Goal: Information Seeking & Learning: Learn about a topic

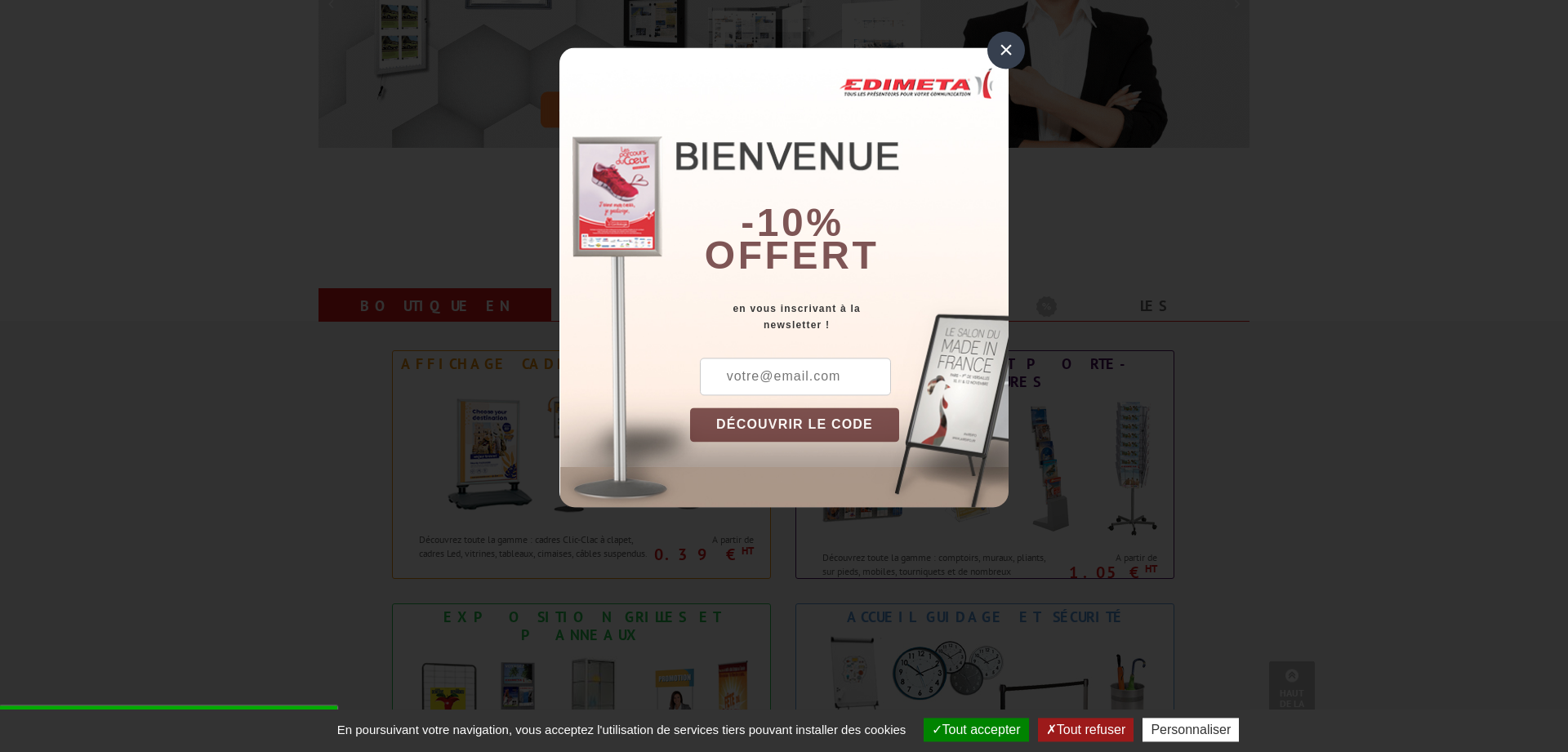
scroll to position [500, 0]
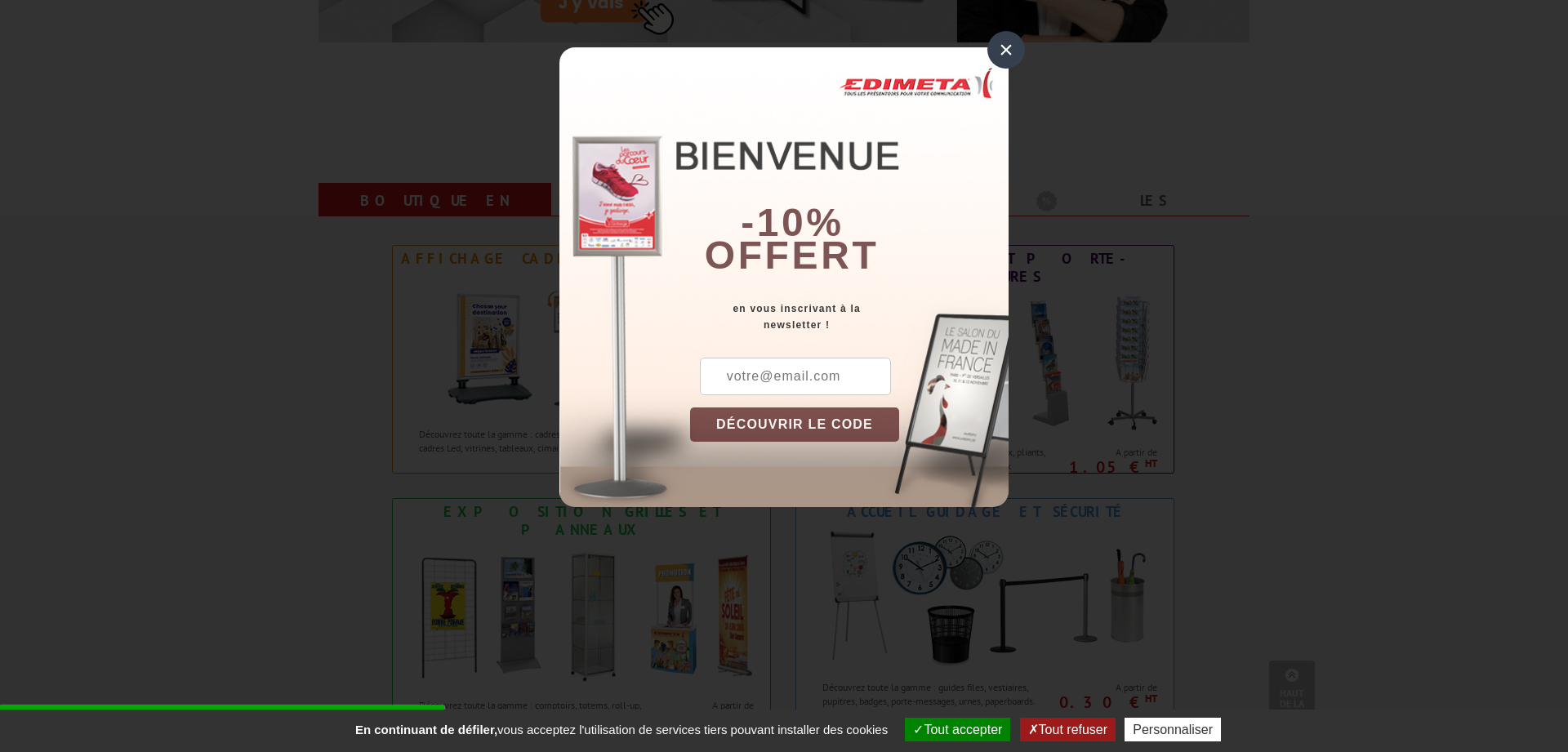
click at [1005, 49] on div "×" at bounding box center [1006, 49] width 37 height 37
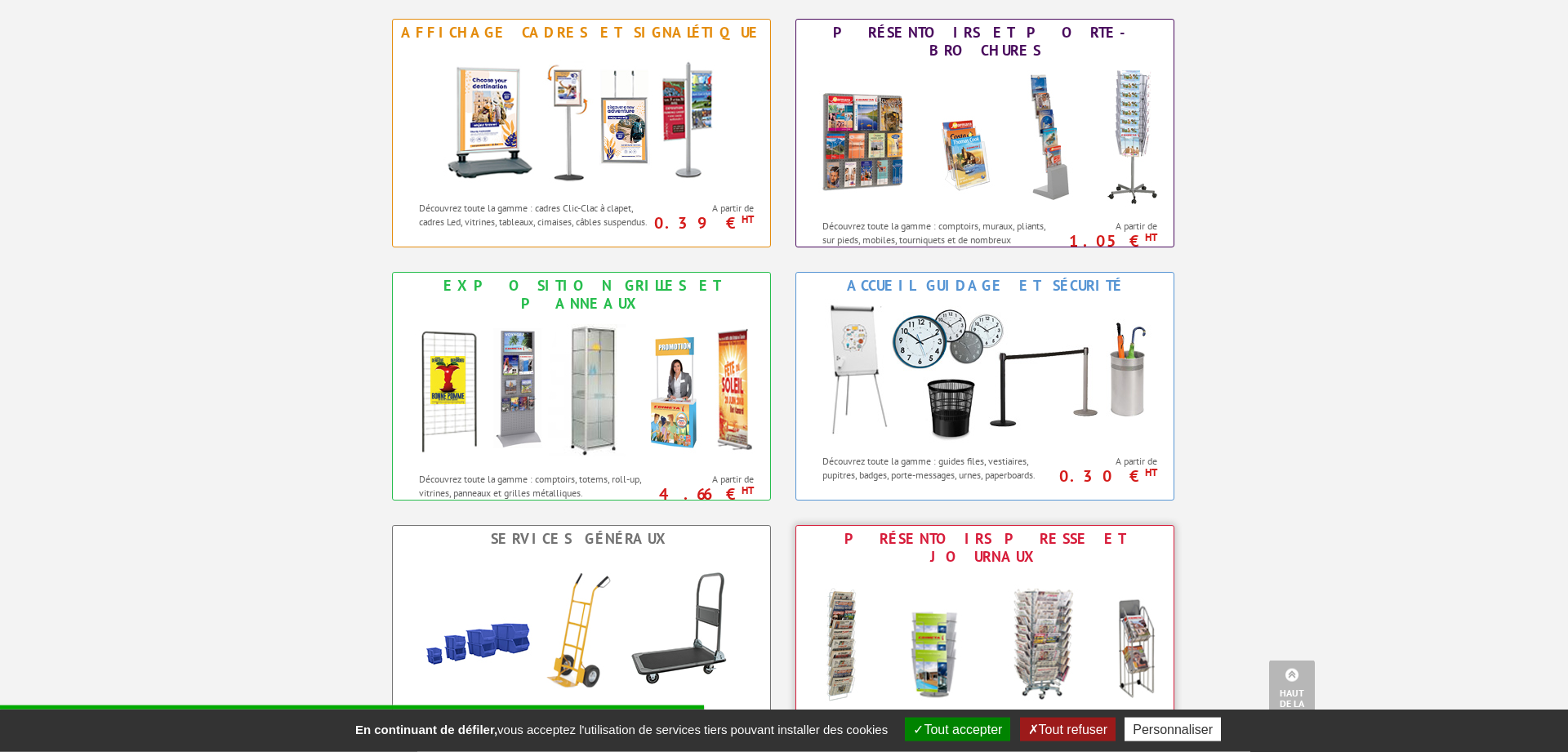
scroll to position [666, 0]
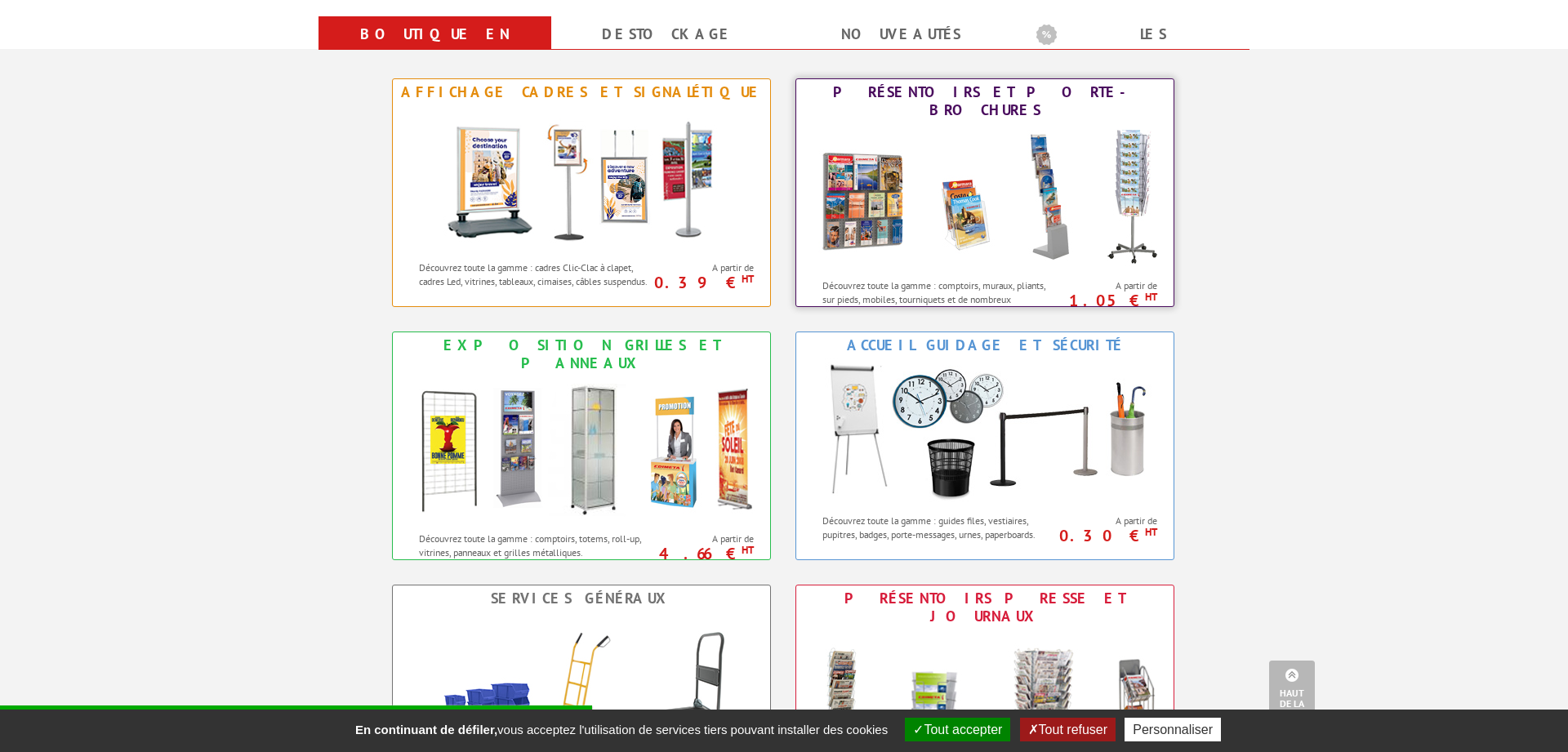
click at [1019, 183] on img at bounding box center [985, 197] width 359 height 147
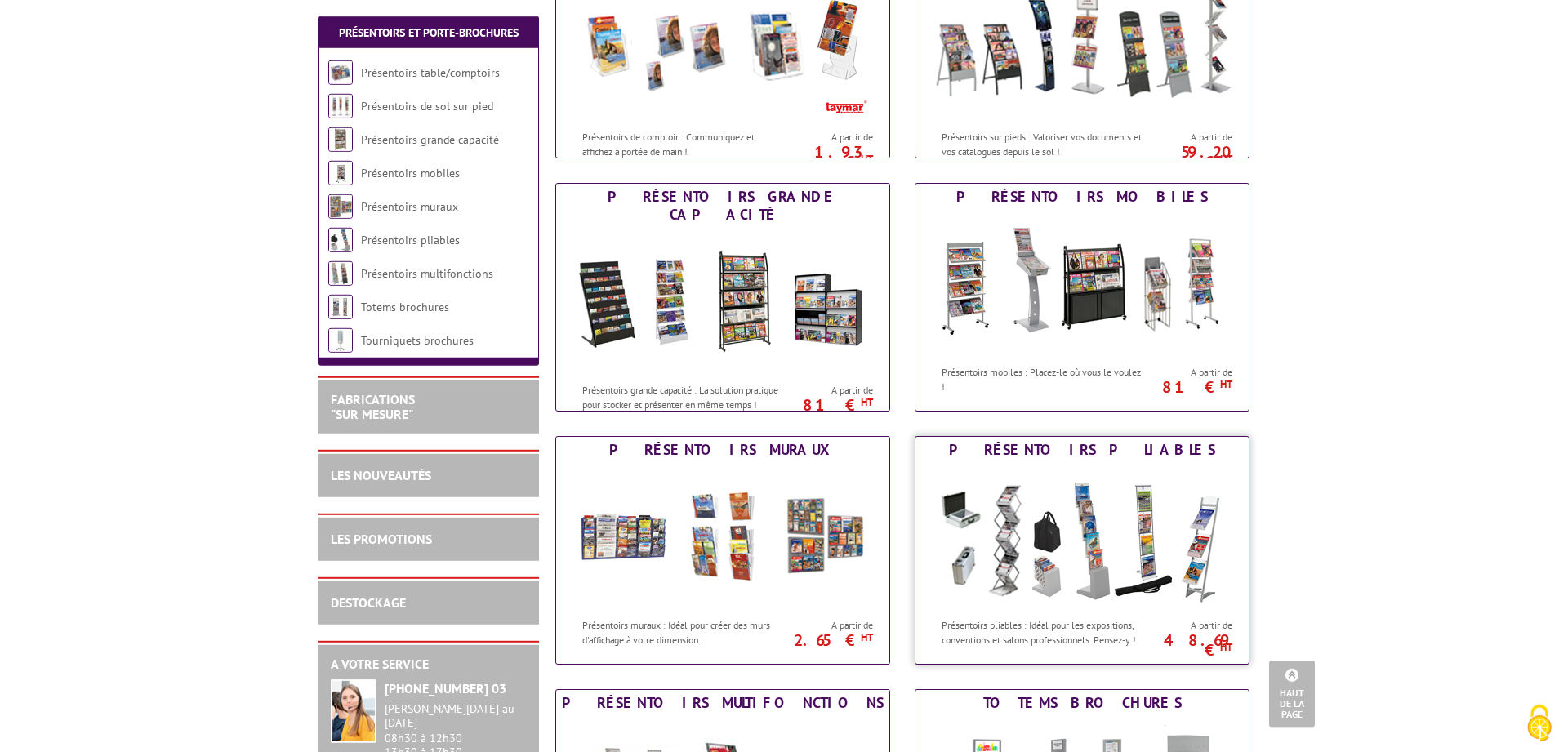
scroll to position [250, 0]
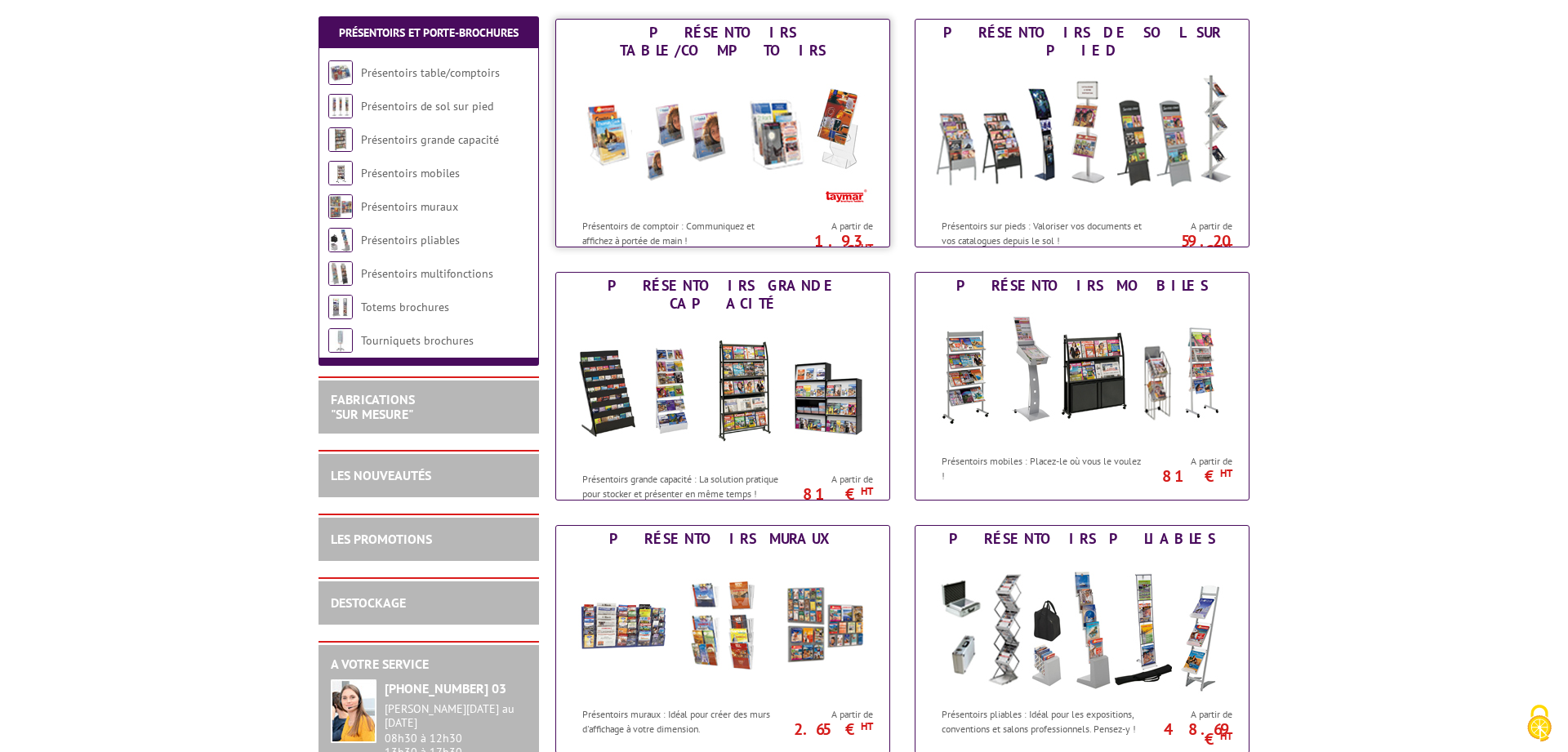
click at [756, 171] on img at bounding box center [722, 137] width 302 height 147
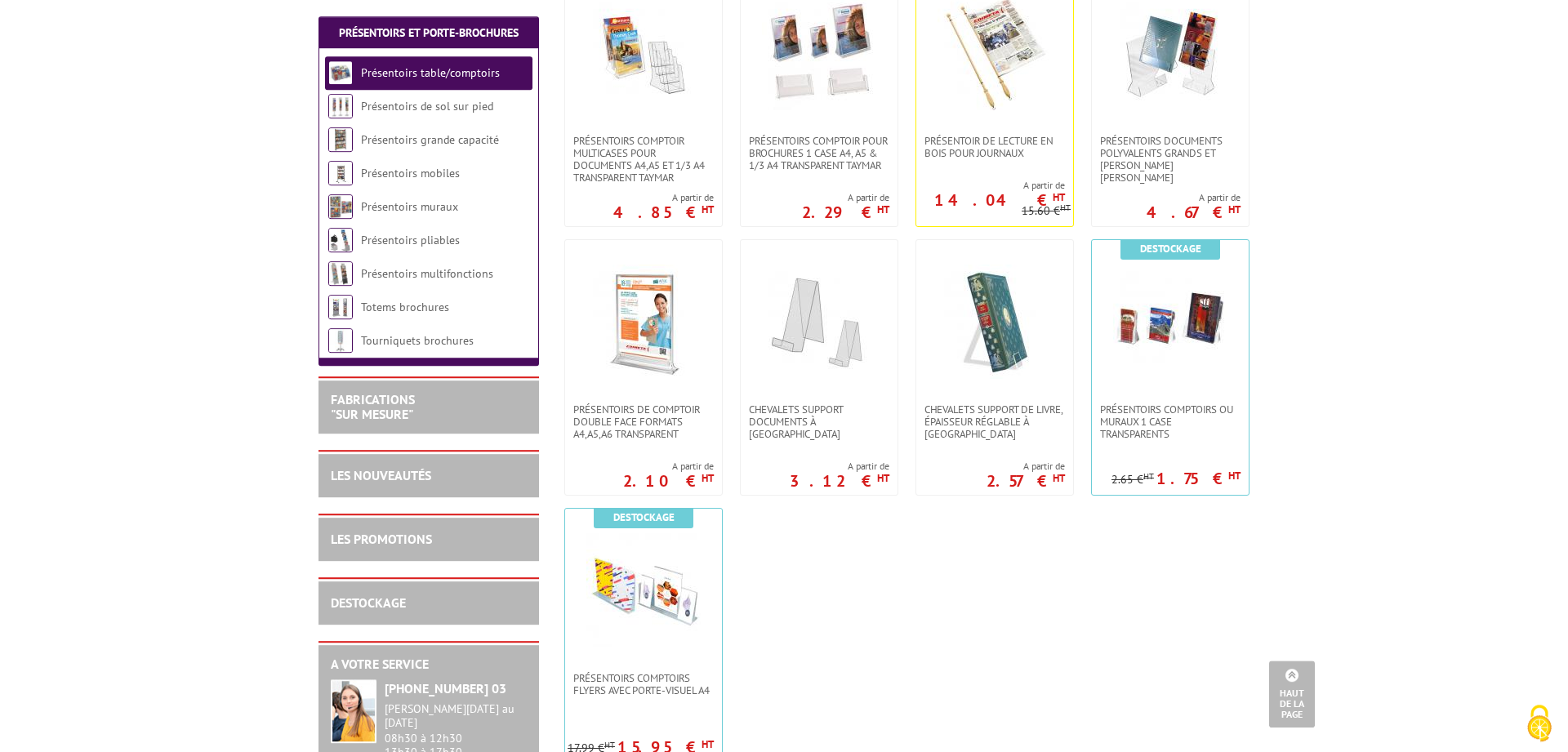
scroll to position [250, 0]
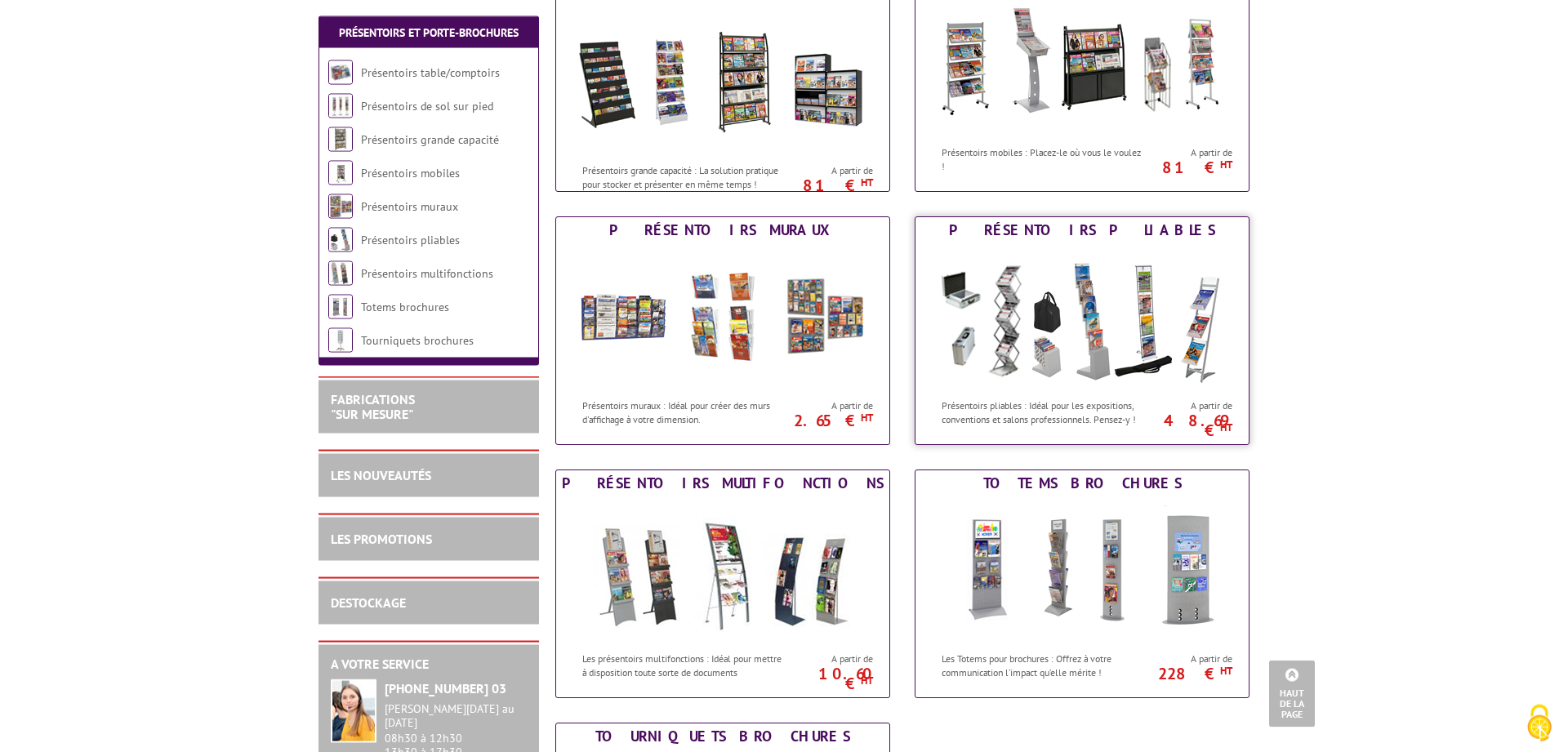
scroll to position [583, 0]
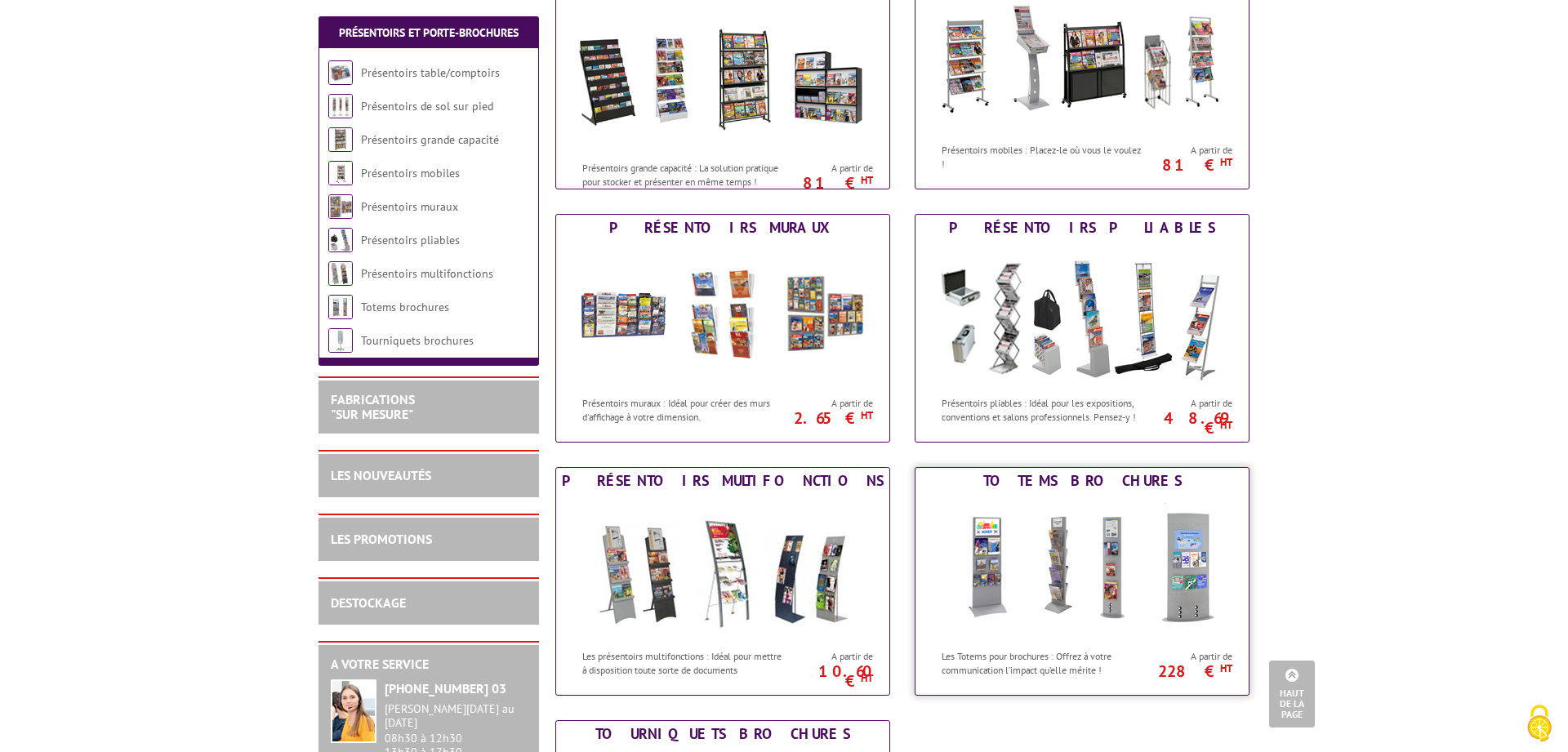
click at [1031, 523] on img at bounding box center [1082, 567] width 302 height 147
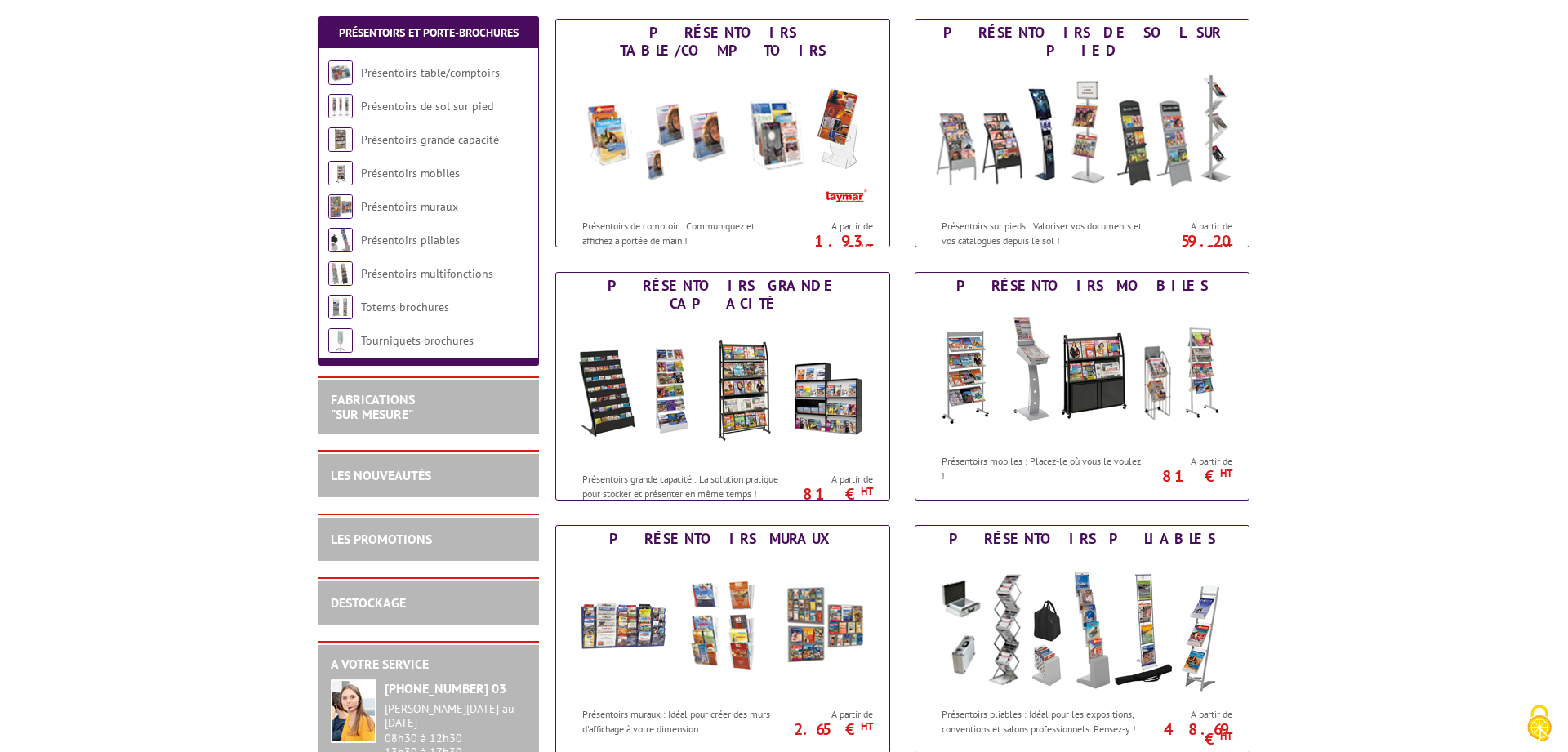
scroll to position [250, 0]
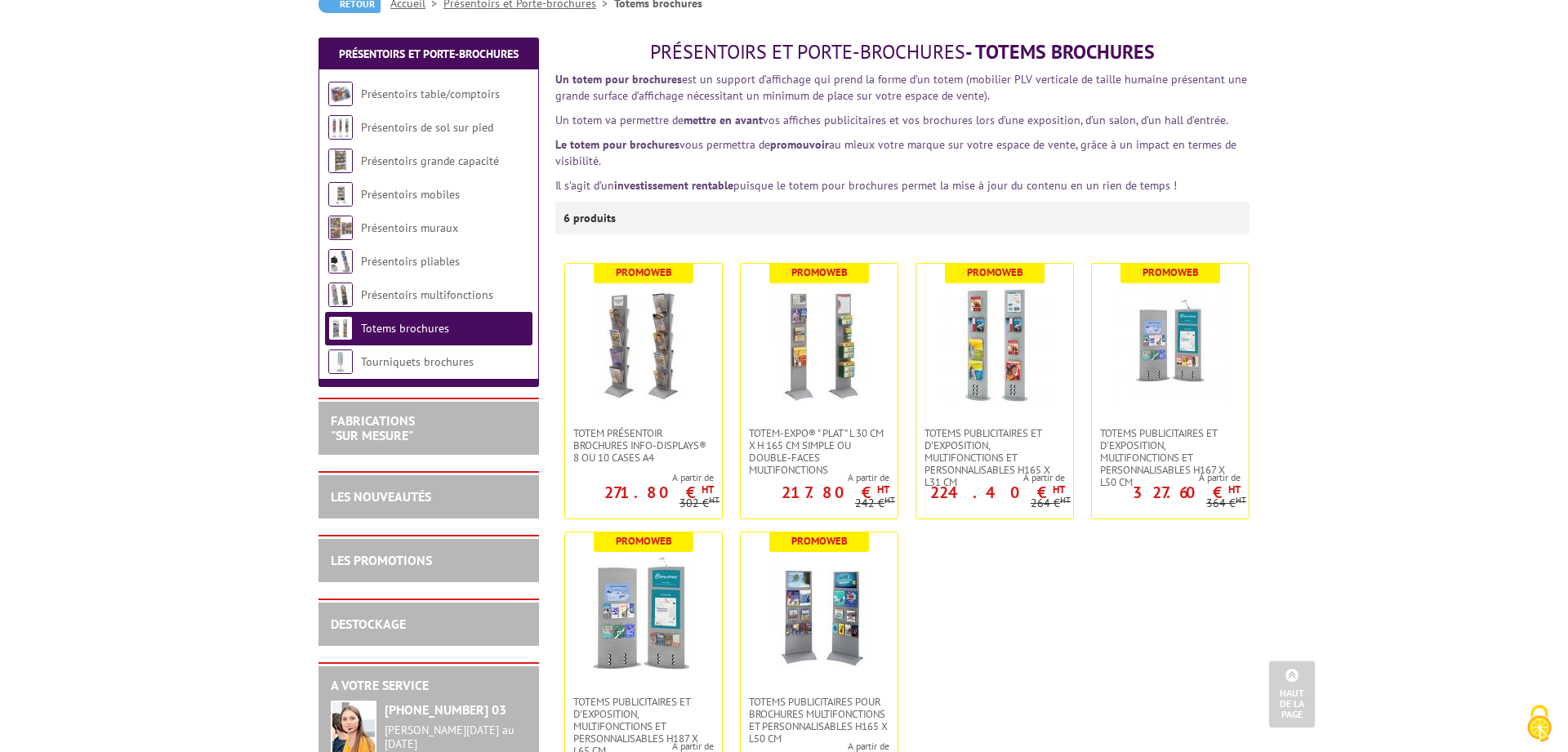
scroll to position [167, 0]
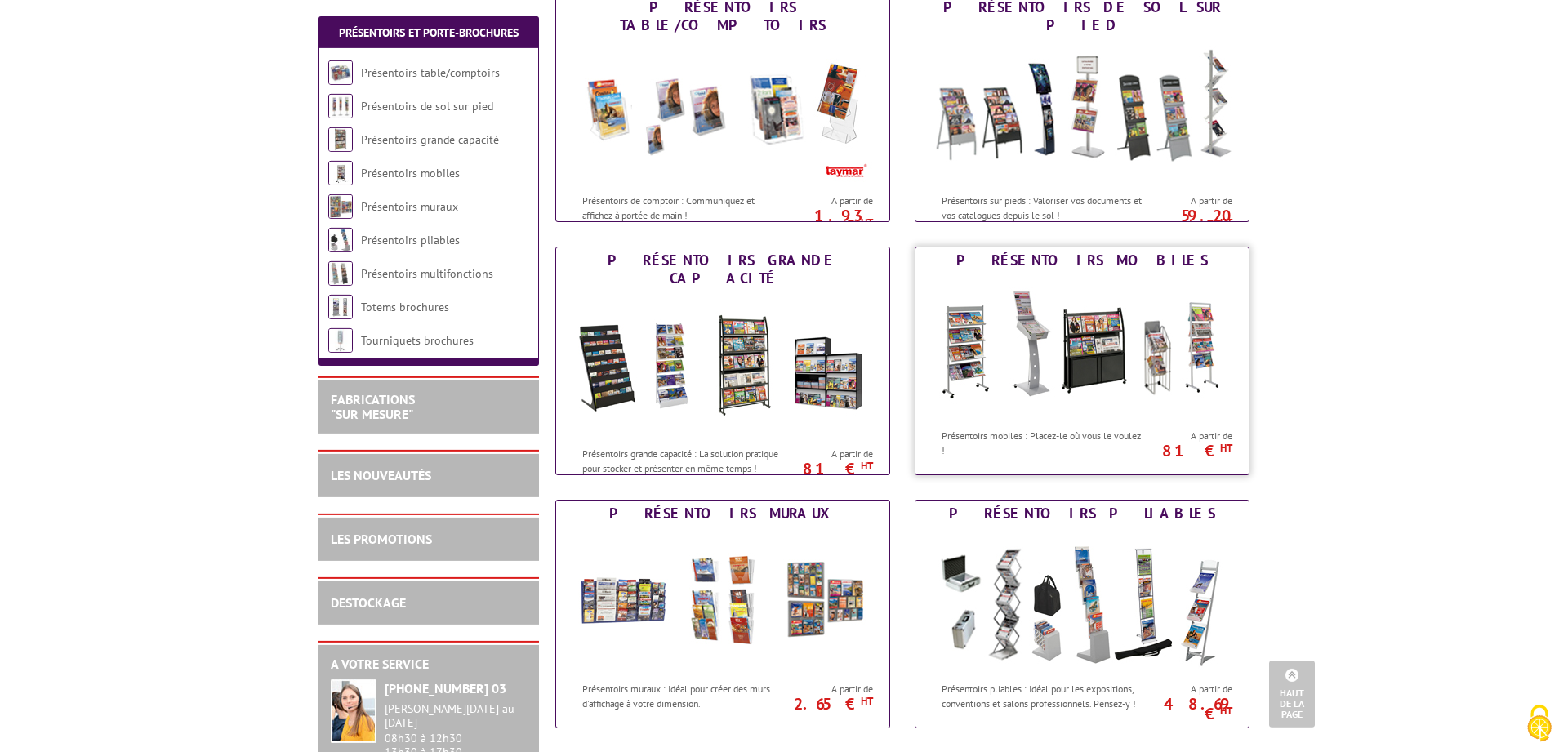
scroll to position [167, 0]
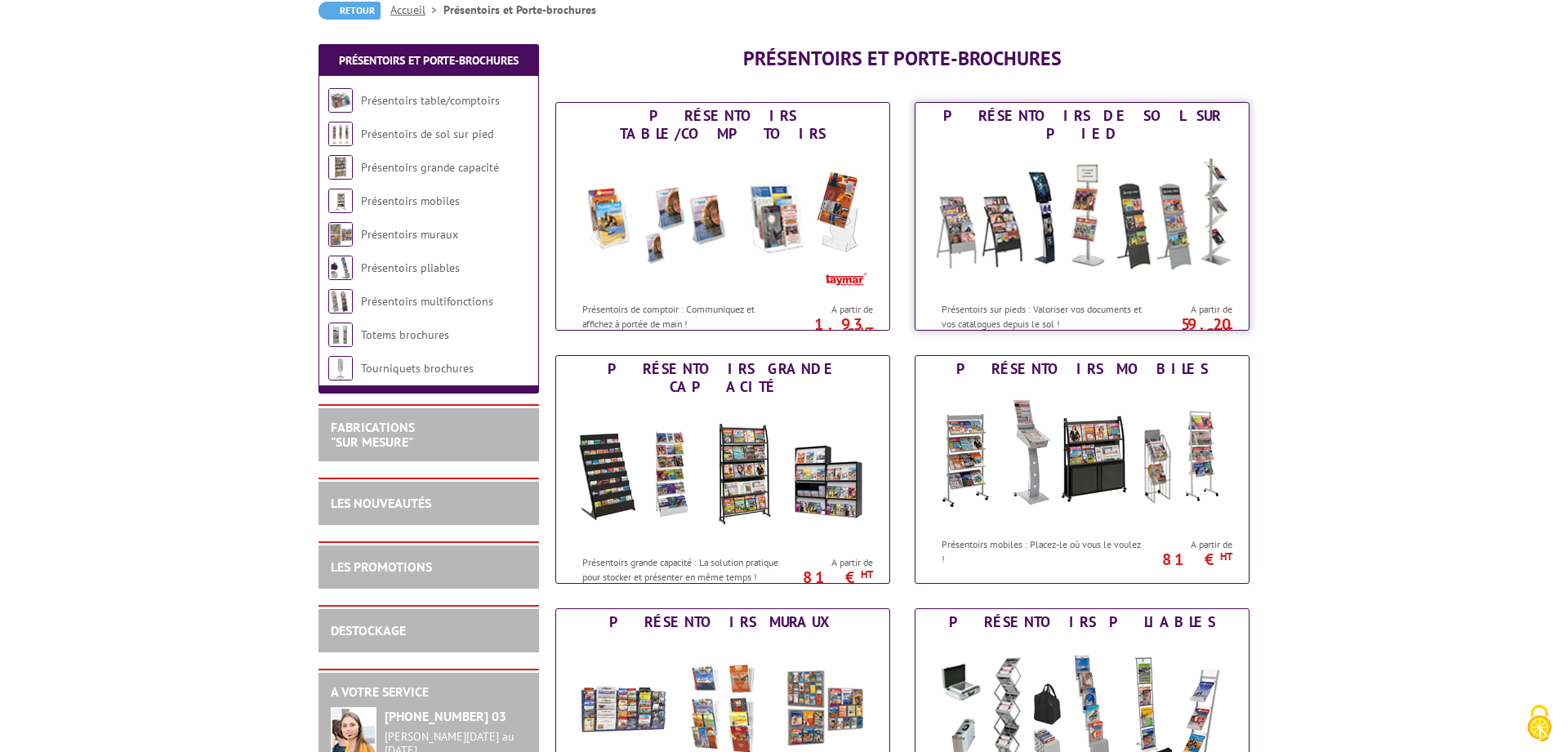
click at [1071, 211] on img at bounding box center [1082, 221] width 302 height 147
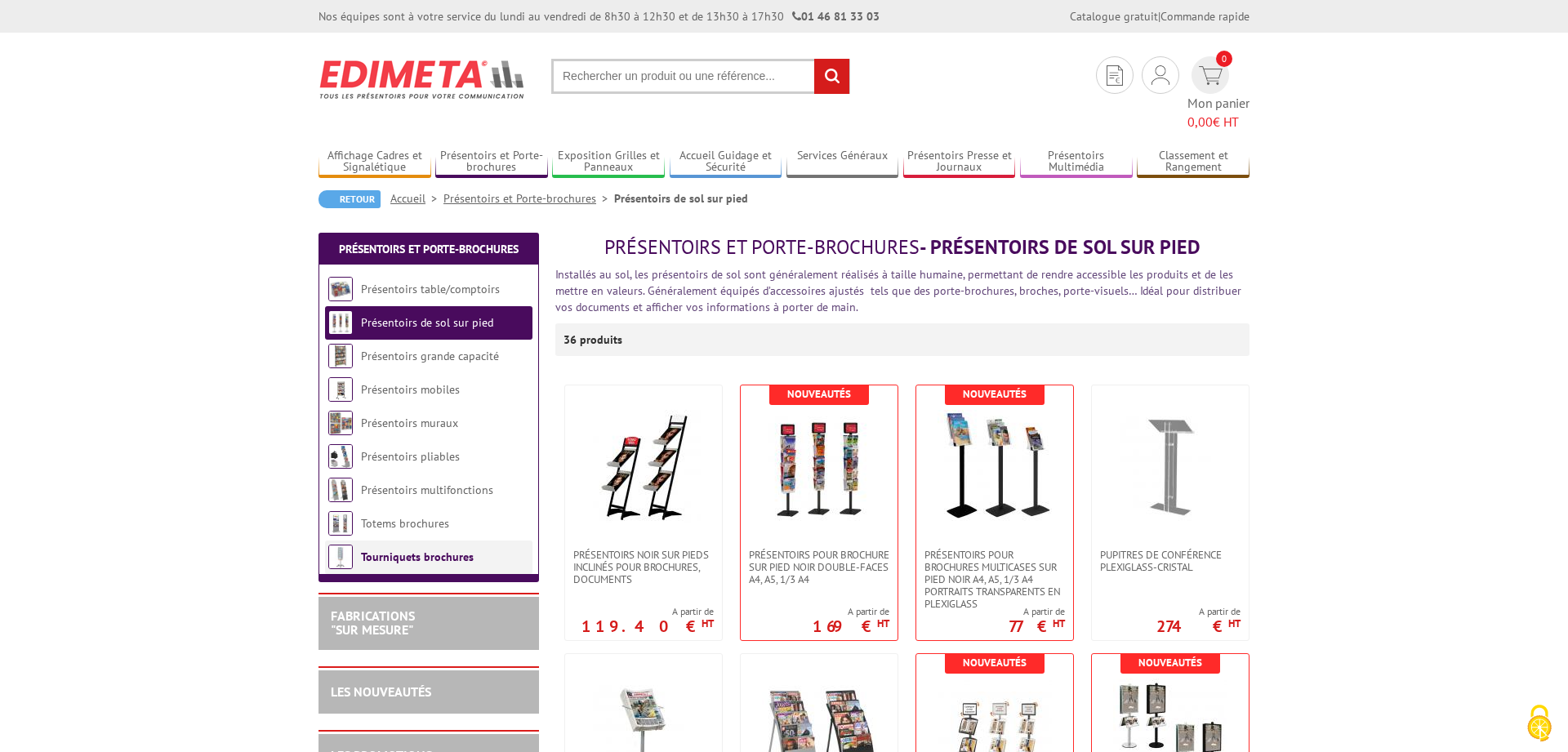
click at [419, 549] on link "Tourniquets brochures" at bounding box center [417, 556] width 112 height 14
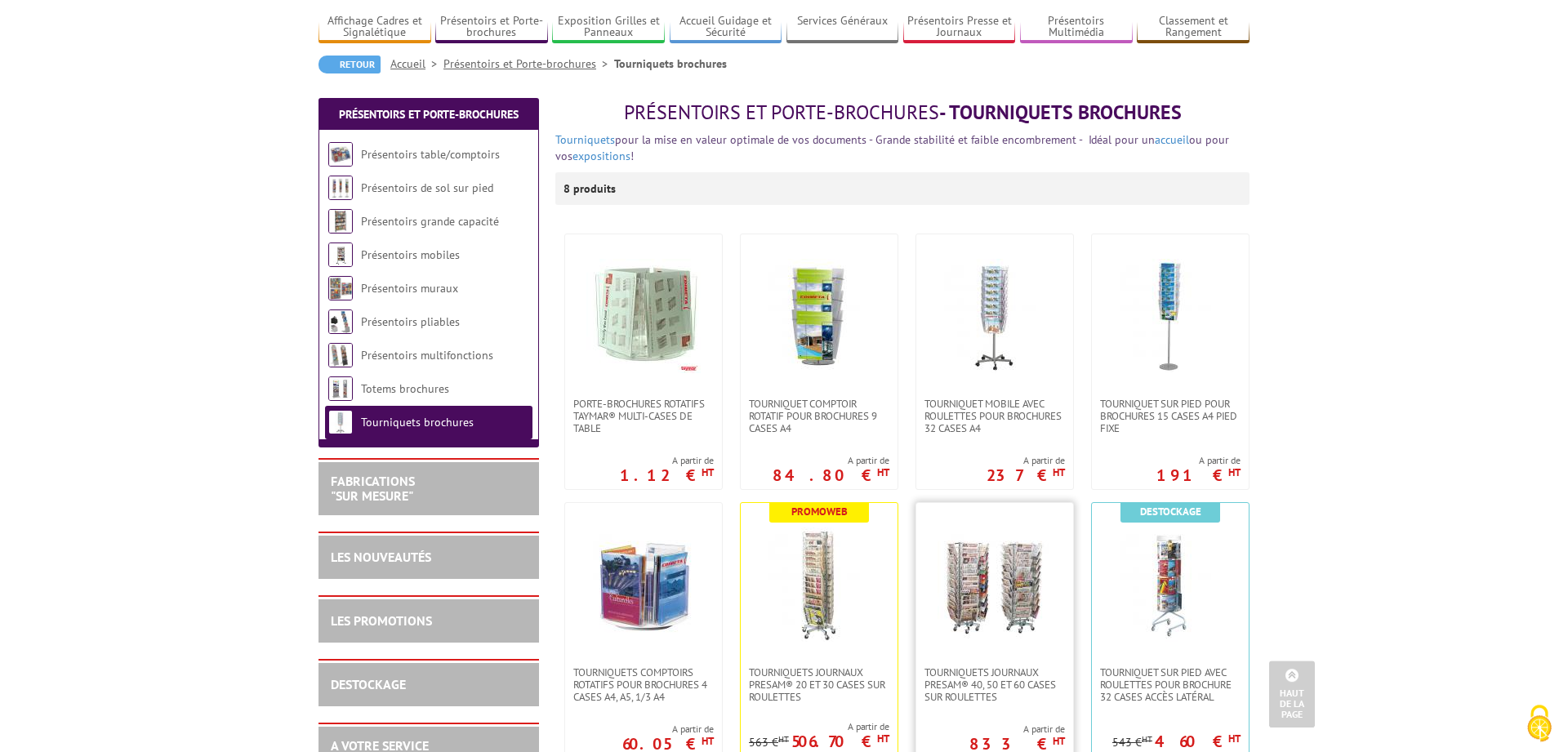
scroll to position [83, 0]
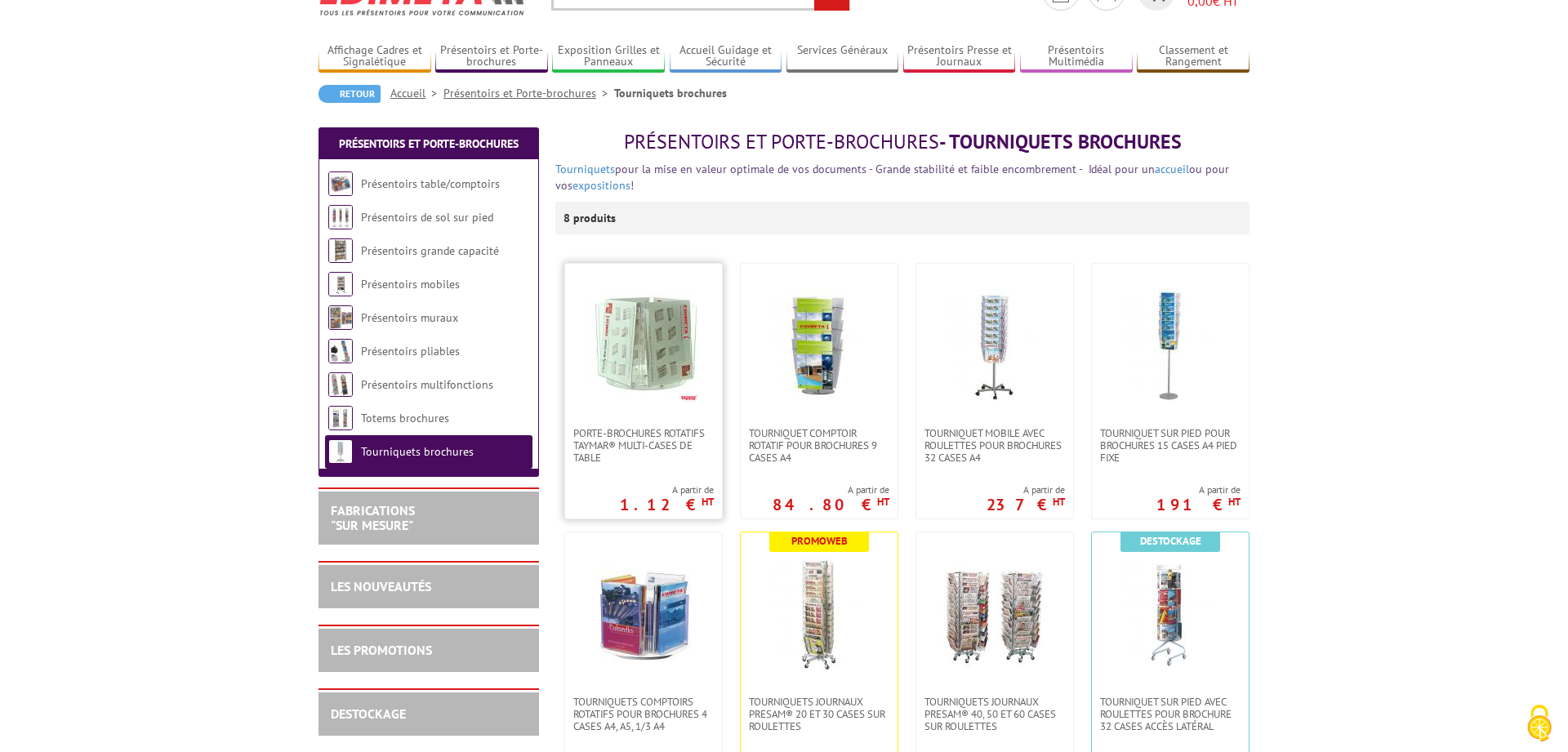
click at [652, 355] on img at bounding box center [643, 345] width 114 height 114
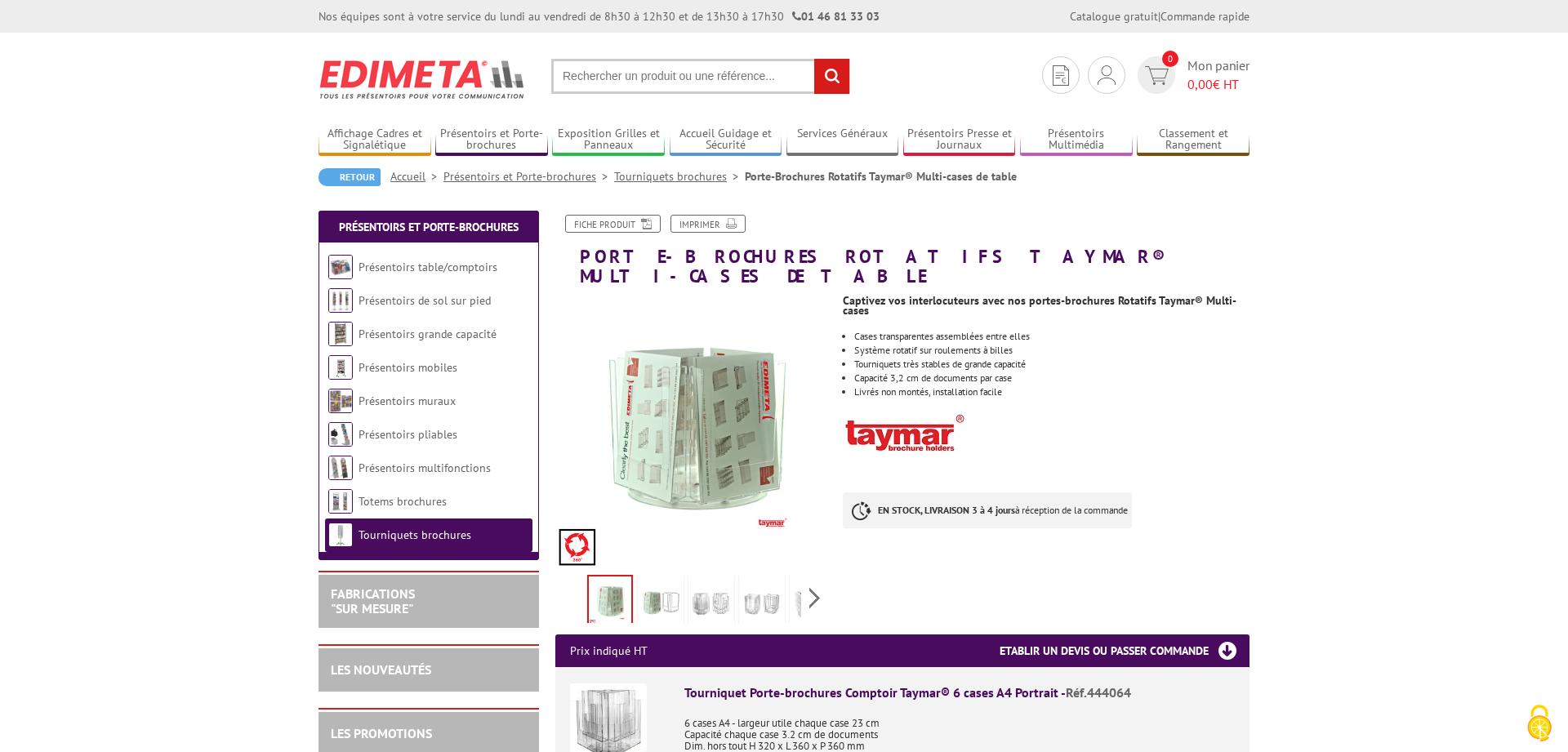
click at [665, 578] on img at bounding box center [661, 603] width 39 height 50
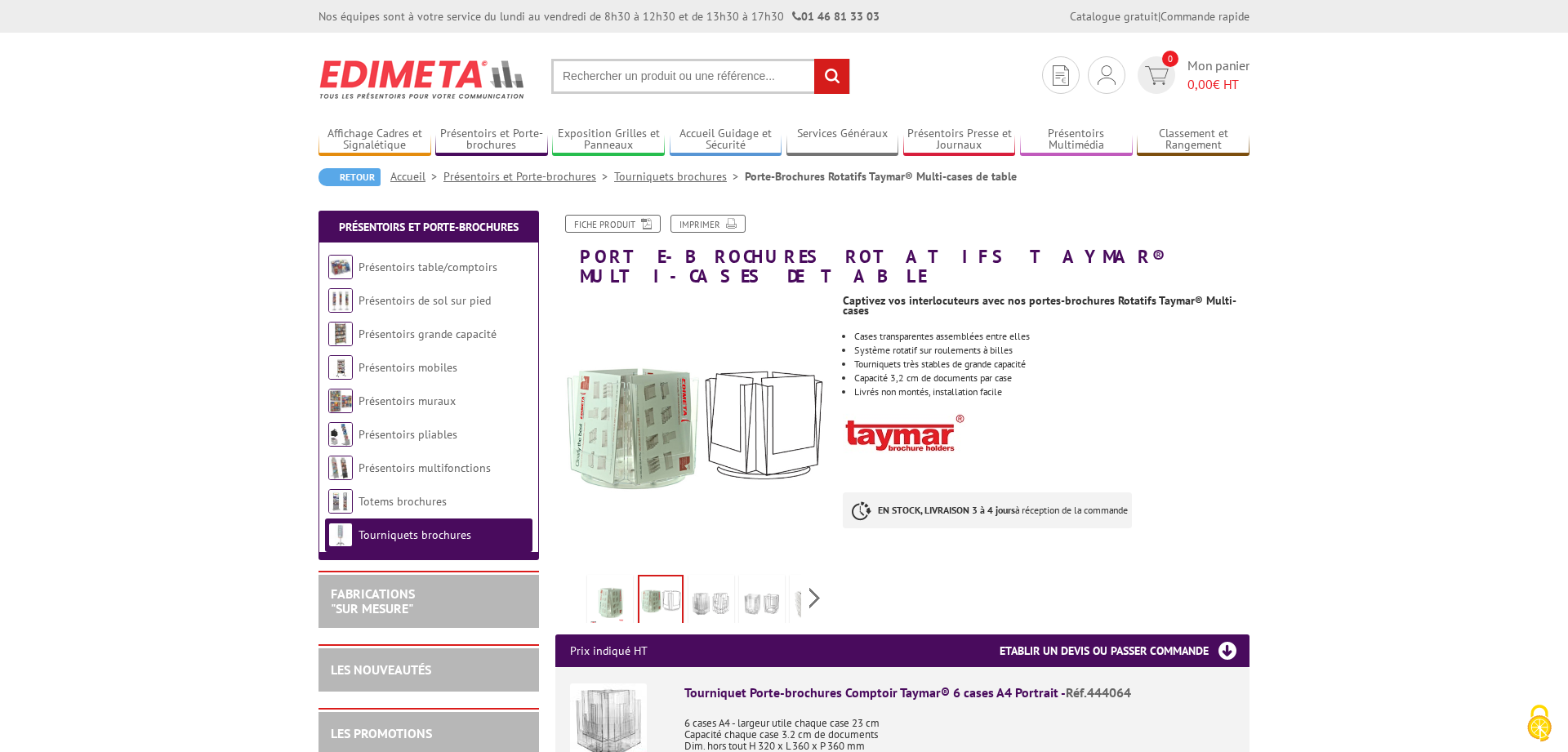
click at [721, 580] on img at bounding box center [711, 603] width 39 height 50
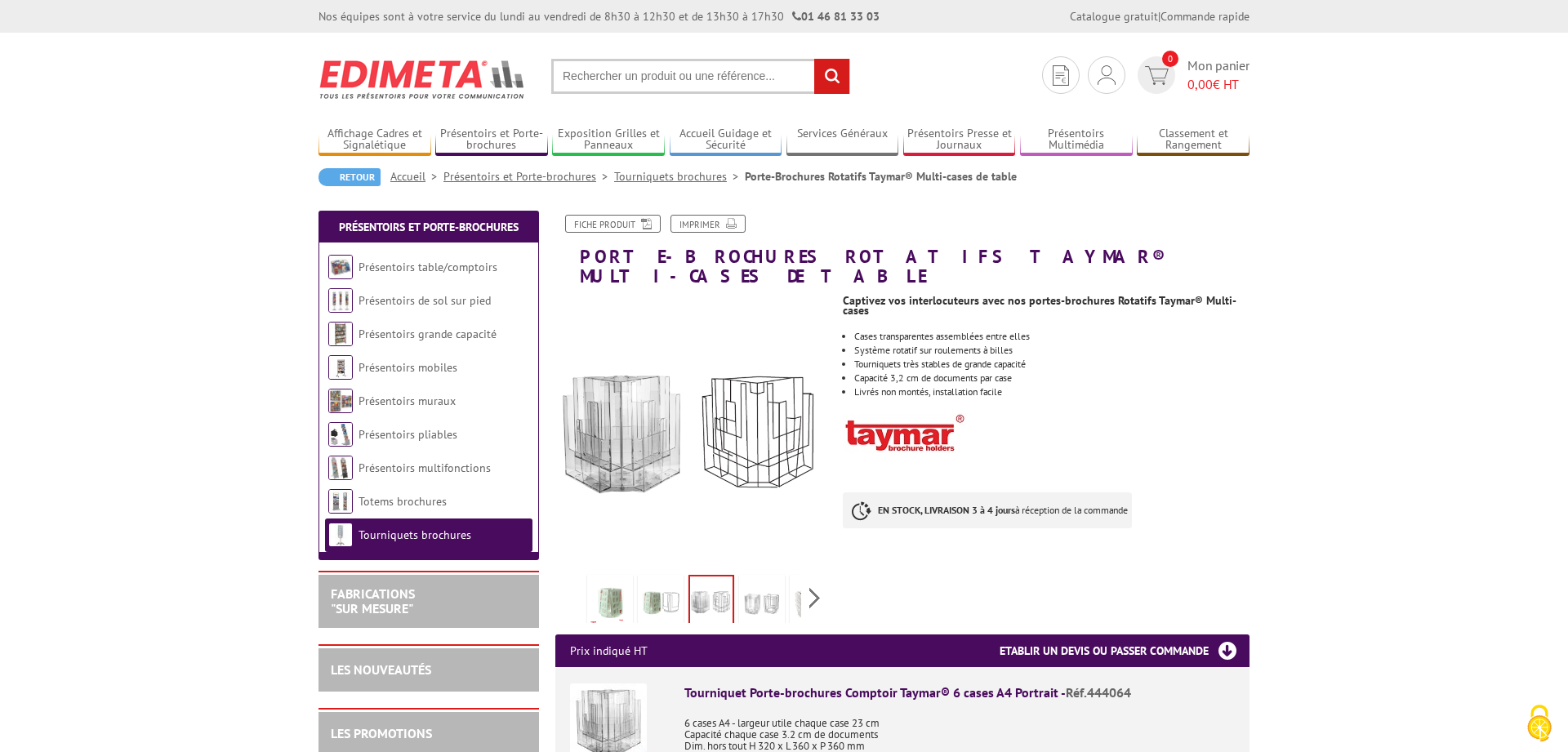
click at [757, 581] on img at bounding box center [761, 603] width 39 height 50
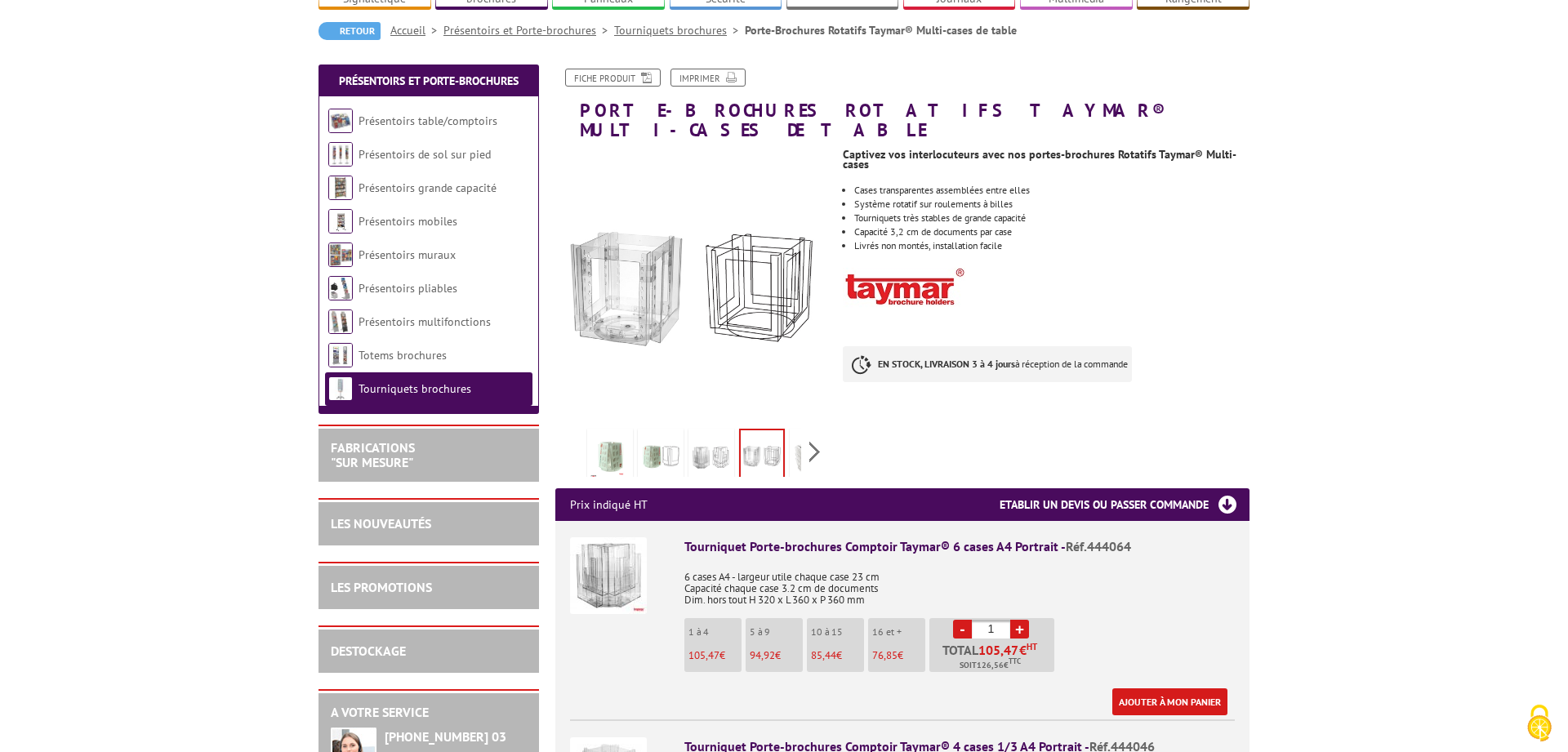
scroll to position [167, 0]
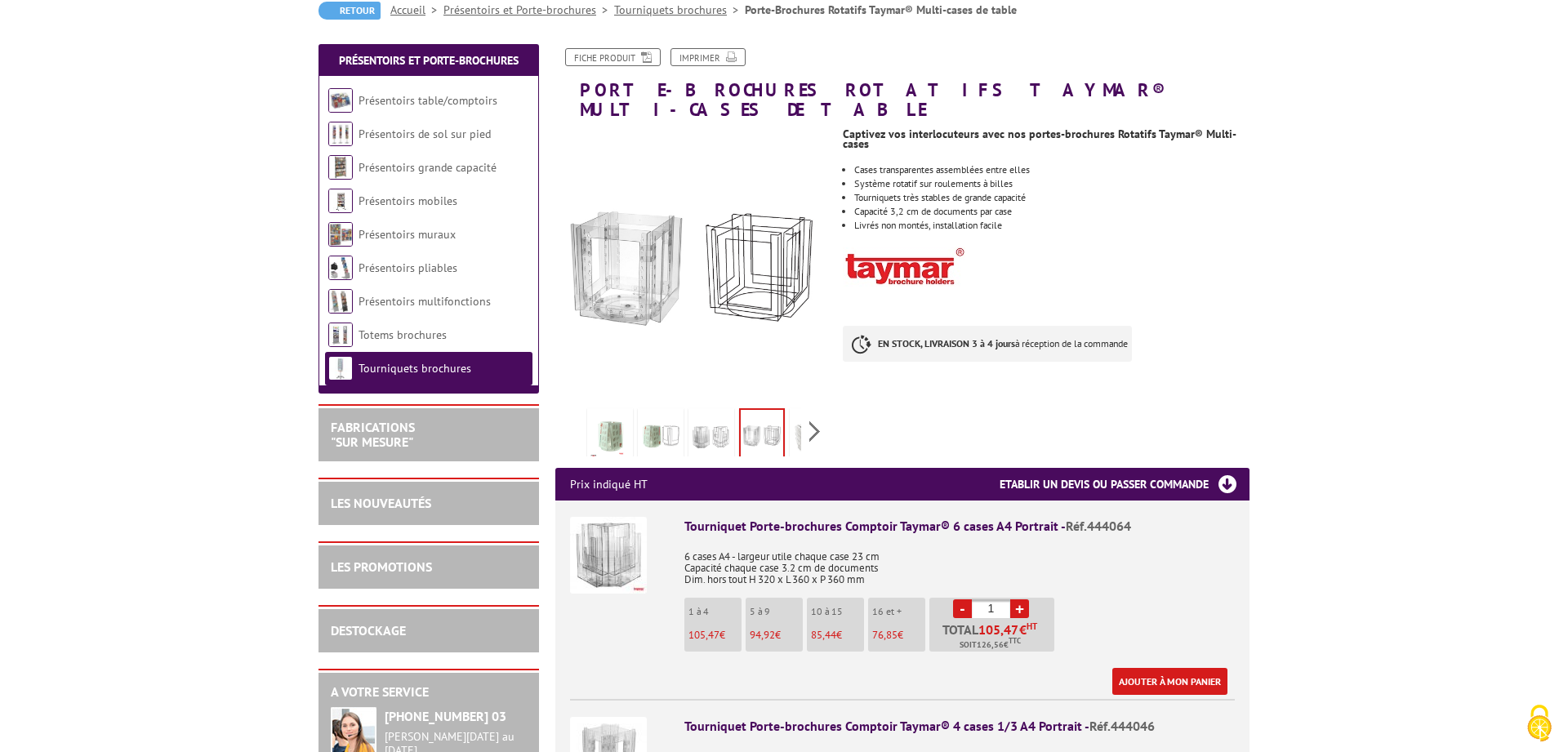
click at [621, 542] on img at bounding box center [608, 555] width 77 height 77
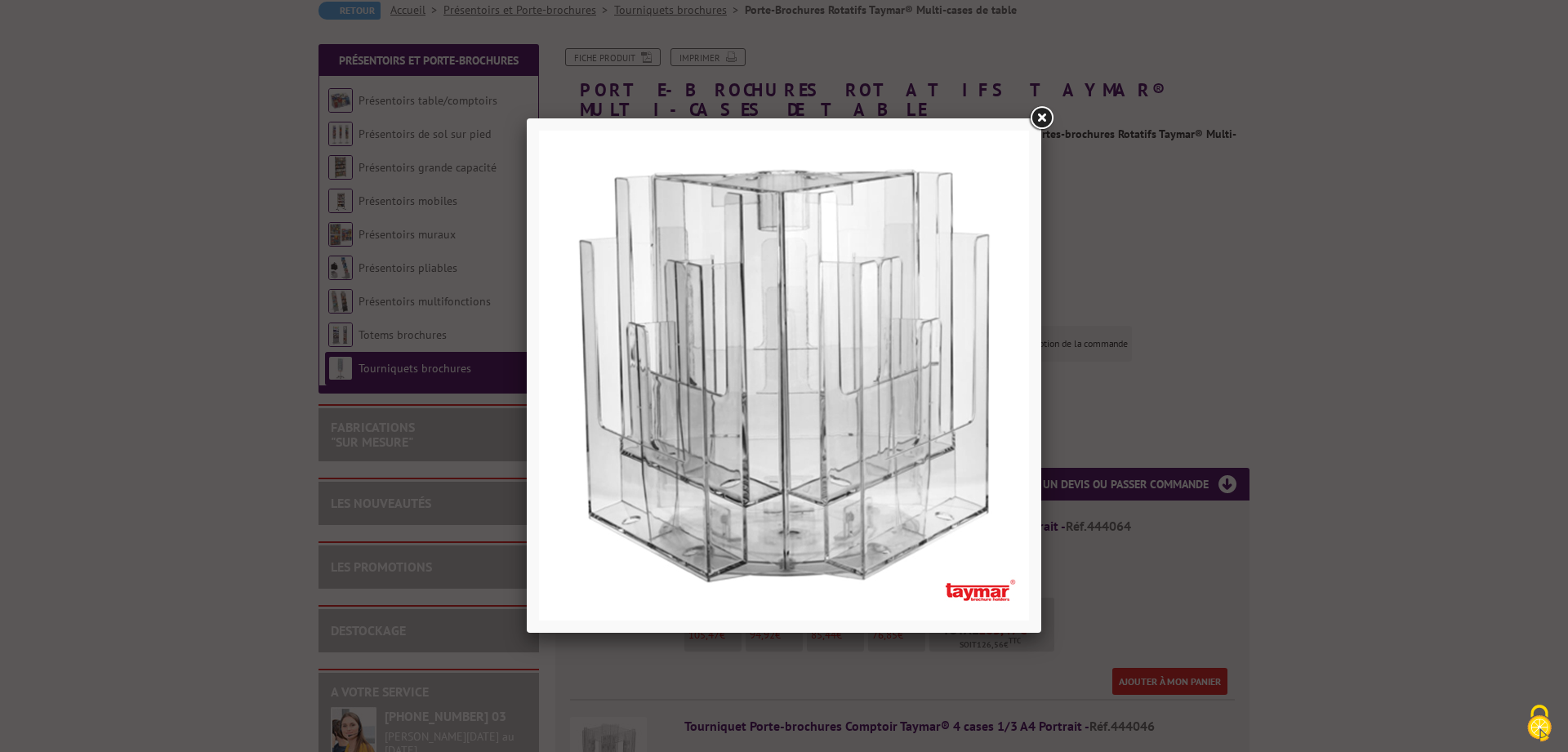
click at [1045, 114] on link at bounding box center [1041, 118] width 30 height 30
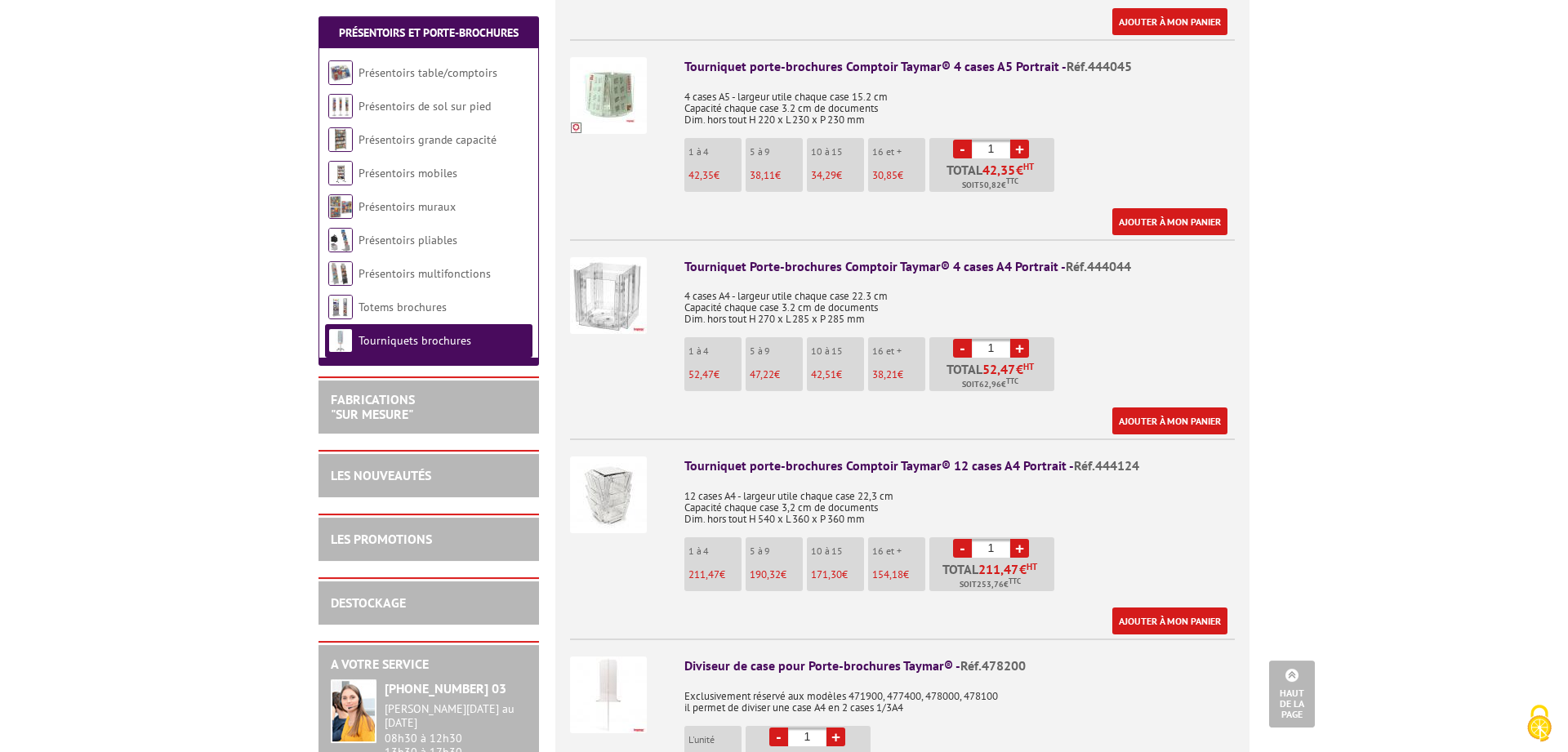
scroll to position [1082, 0]
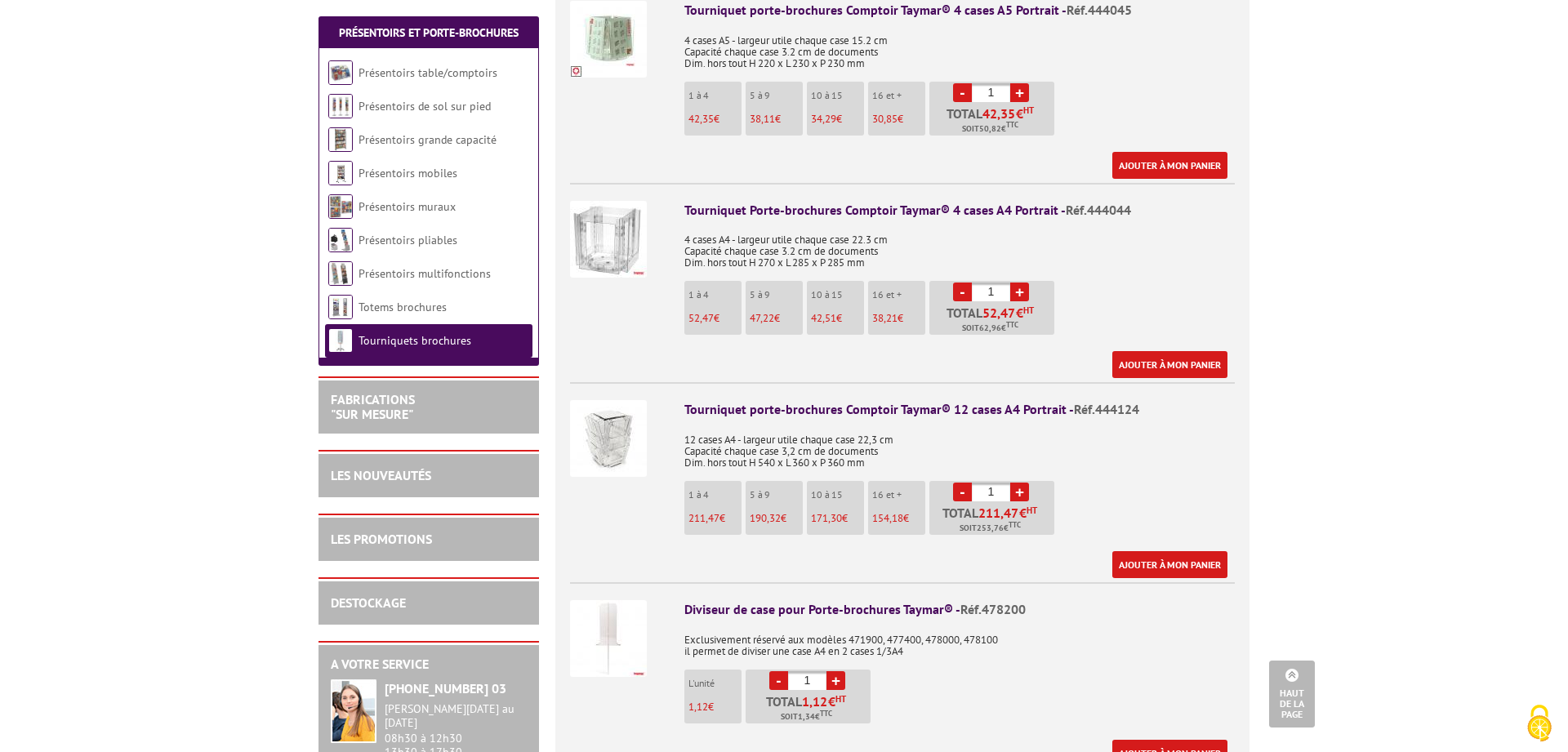
click at [611, 420] on img at bounding box center [608, 439] width 77 height 77
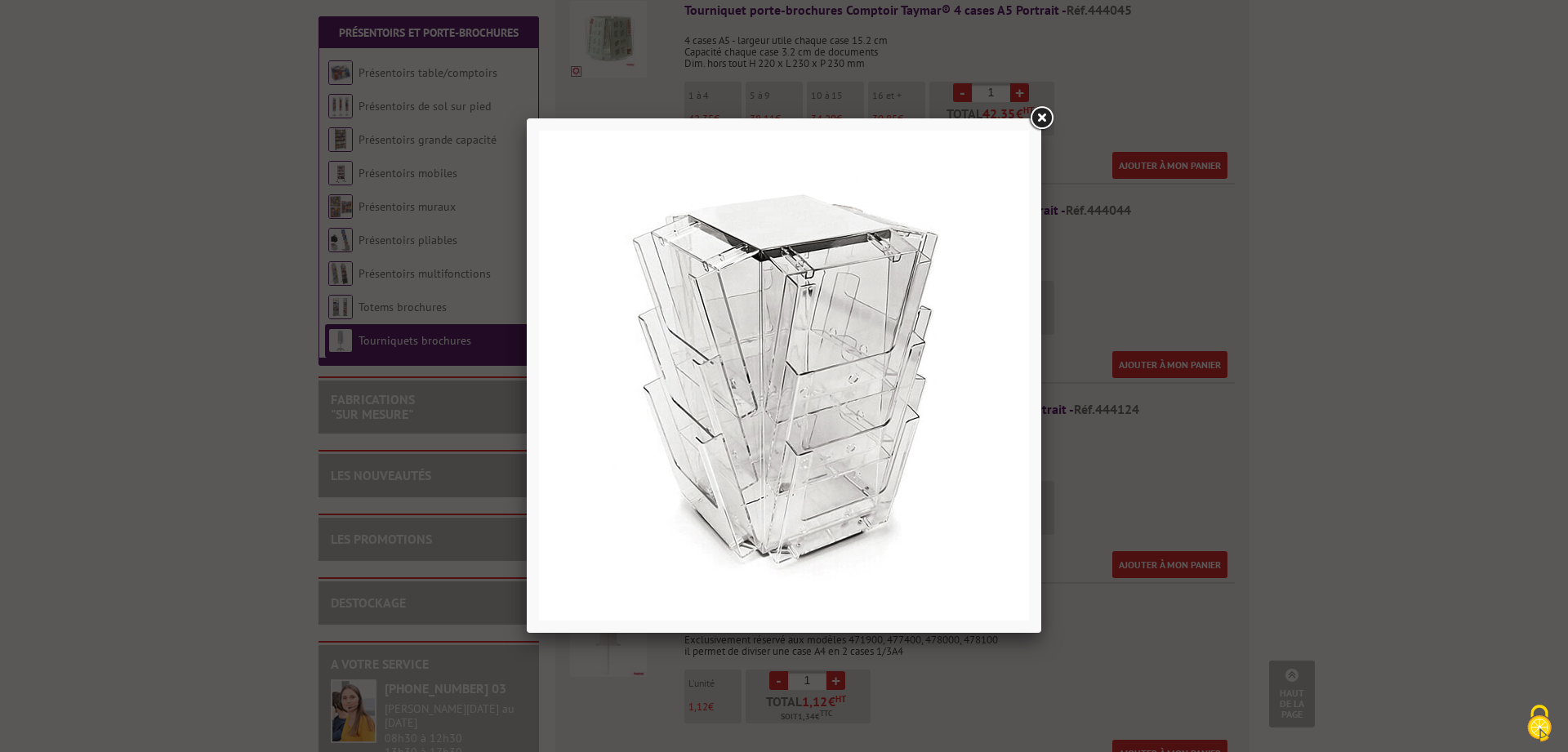
click at [1043, 111] on link at bounding box center [1041, 118] width 30 height 30
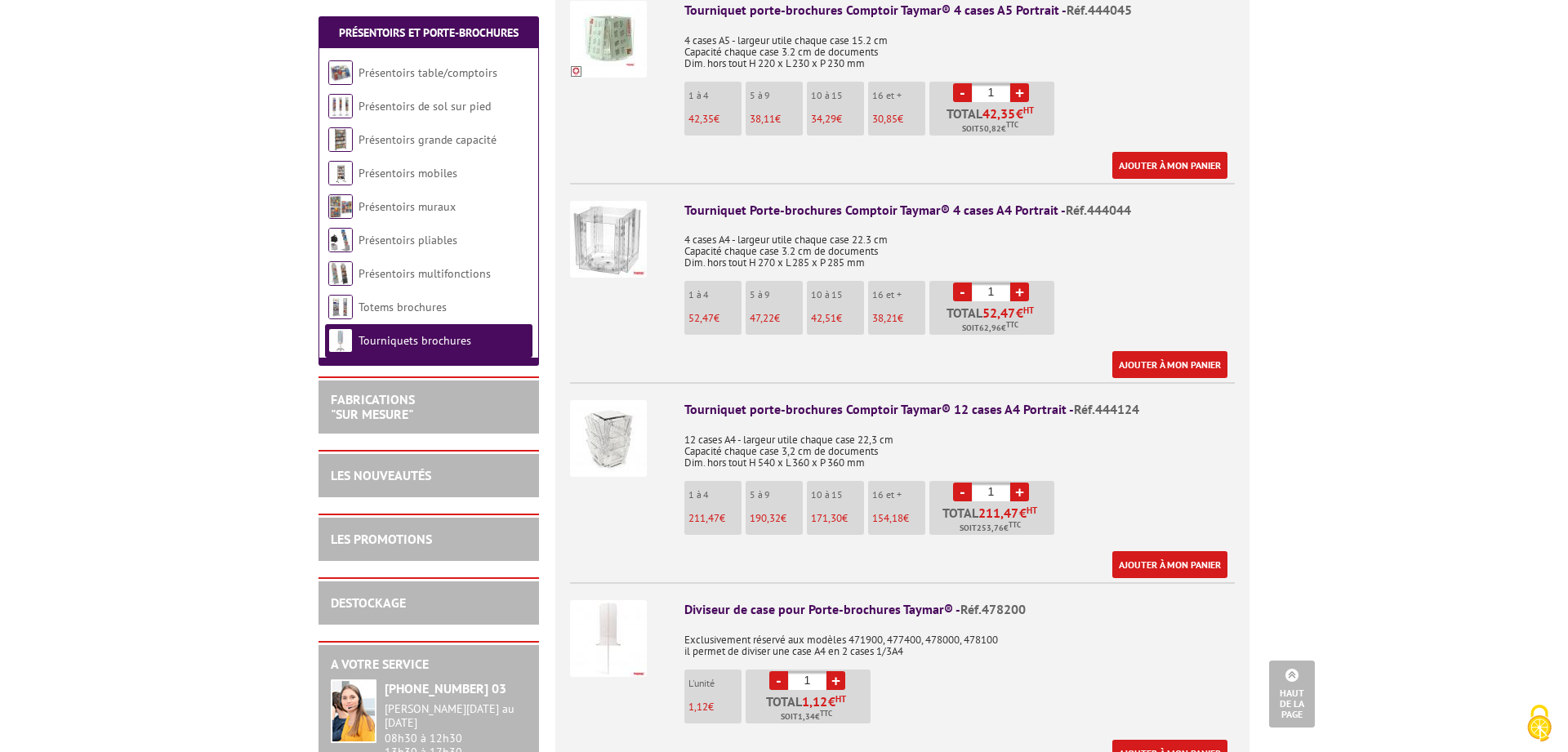
click at [605, 421] on img at bounding box center [608, 439] width 77 height 77
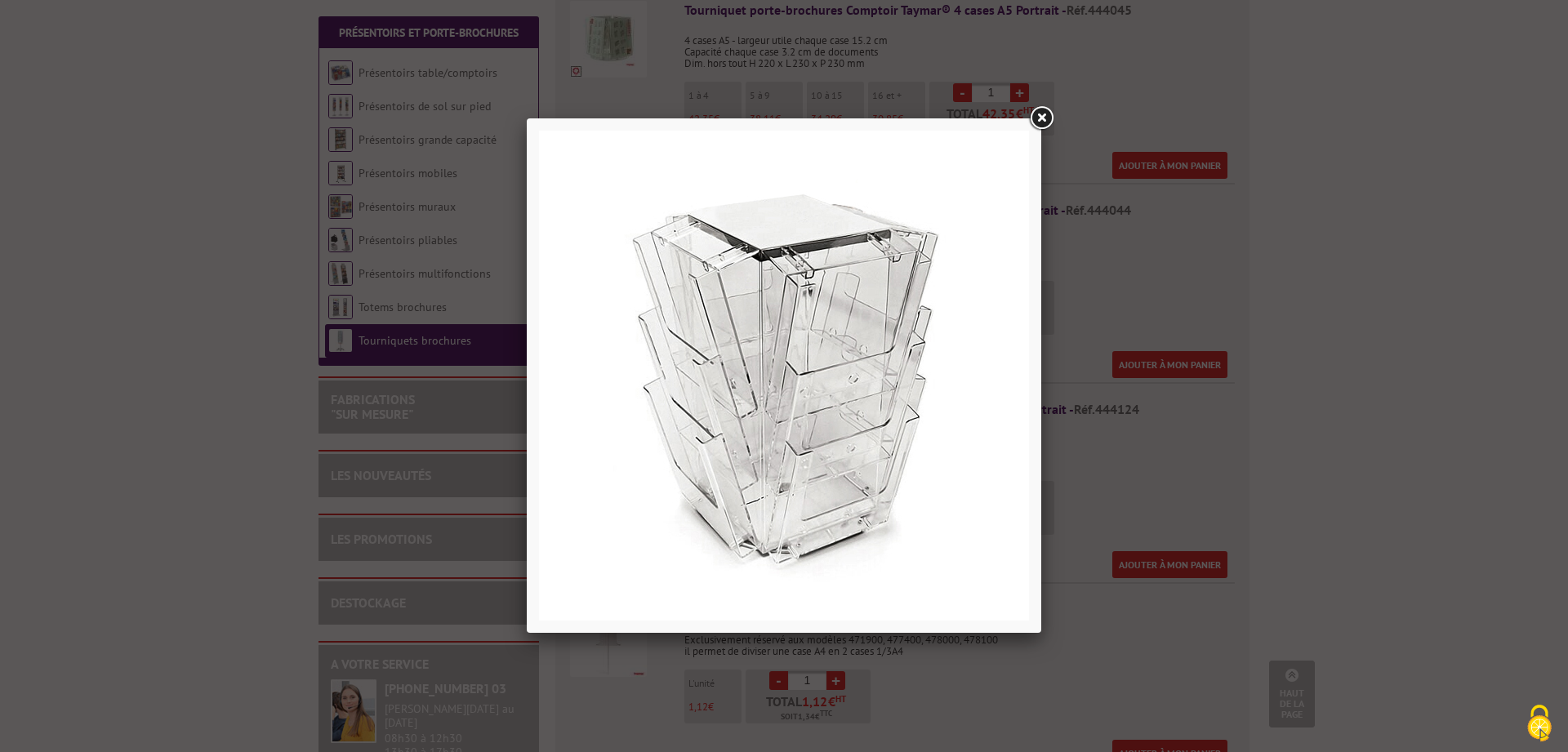
click at [1043, 115] on link at bounding box center [1041, 118] width 30 height 30
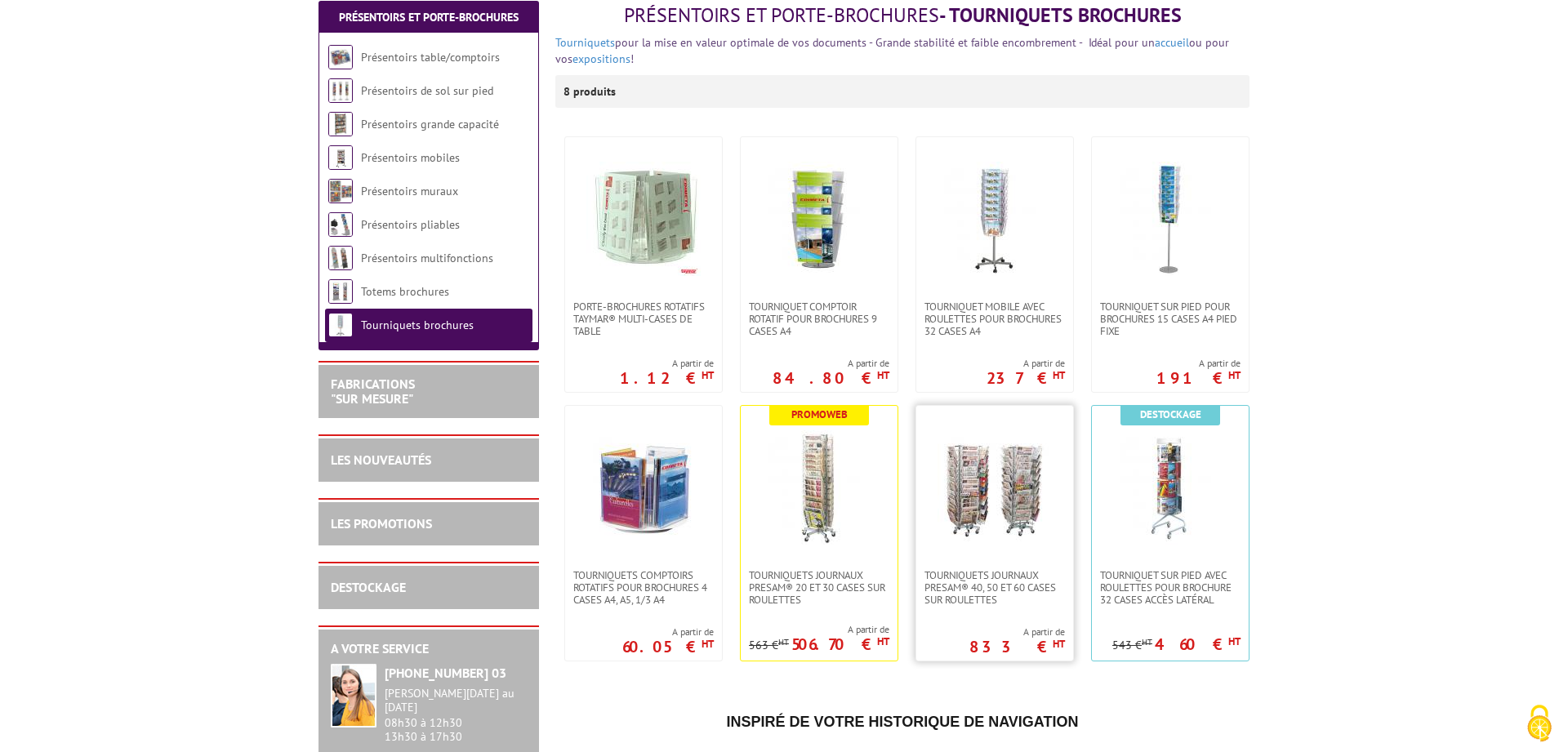
scroll to position [250, 0]
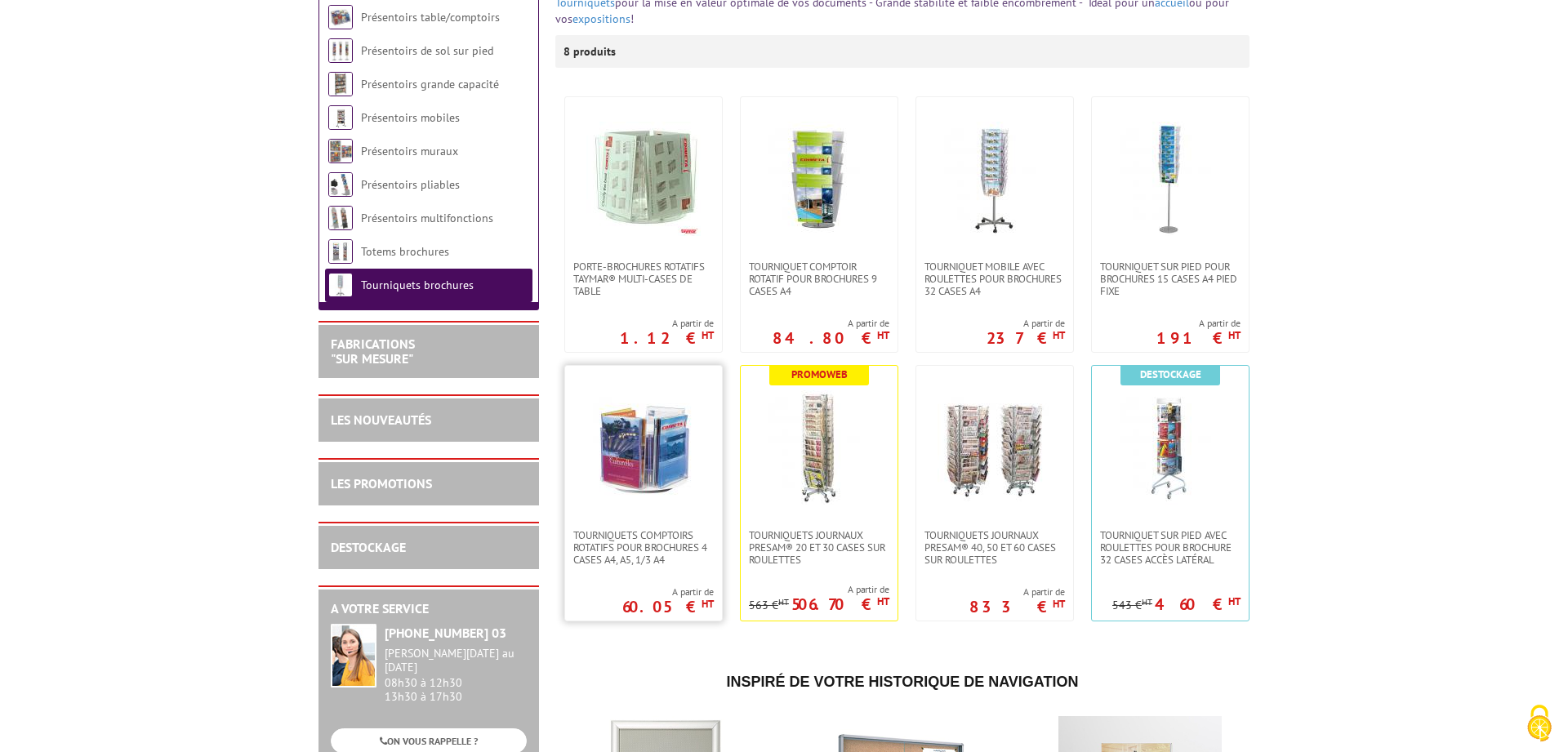
click at [640, 466] on img at bounding box center [643, 447] width 114 height 114
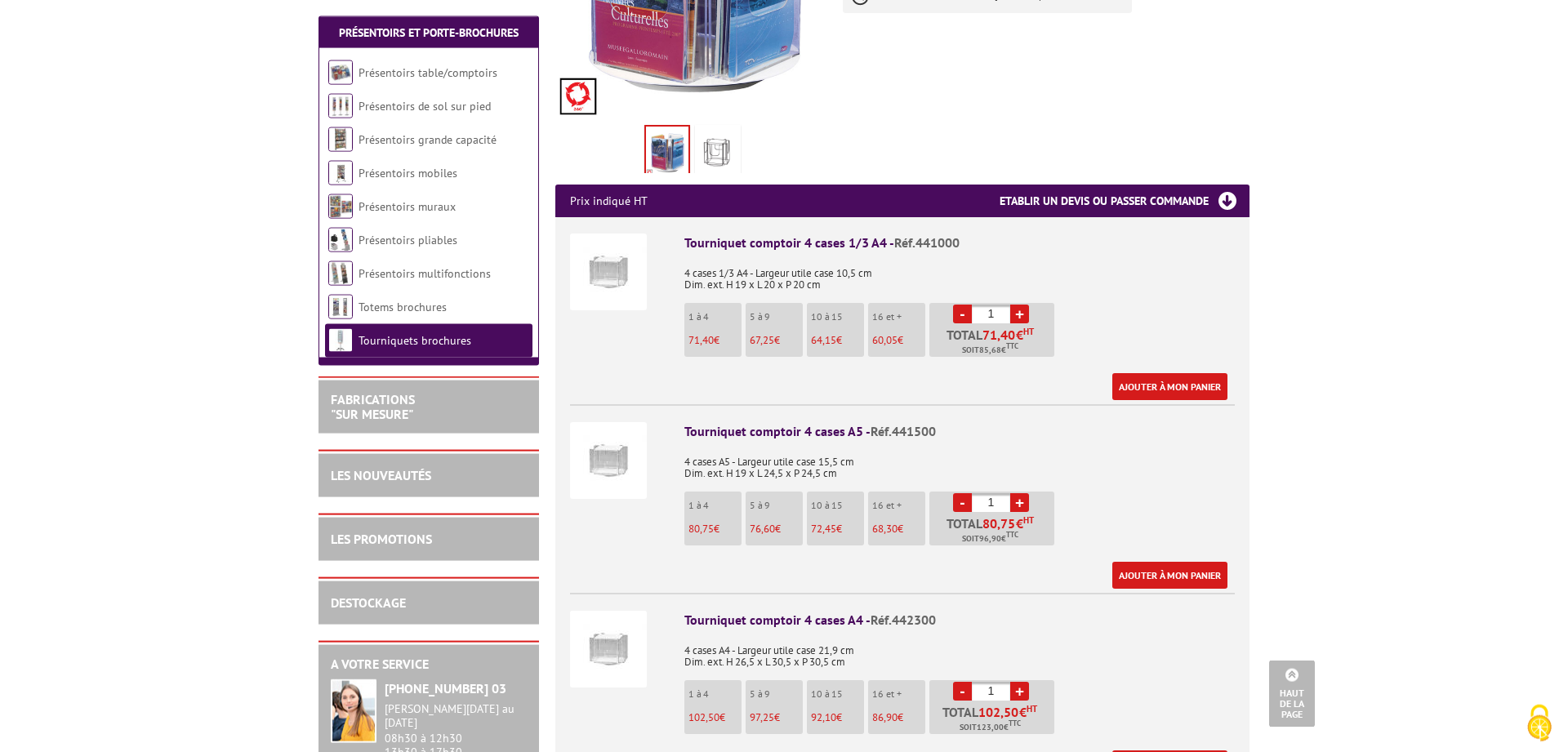
scroll to position [416, 0]
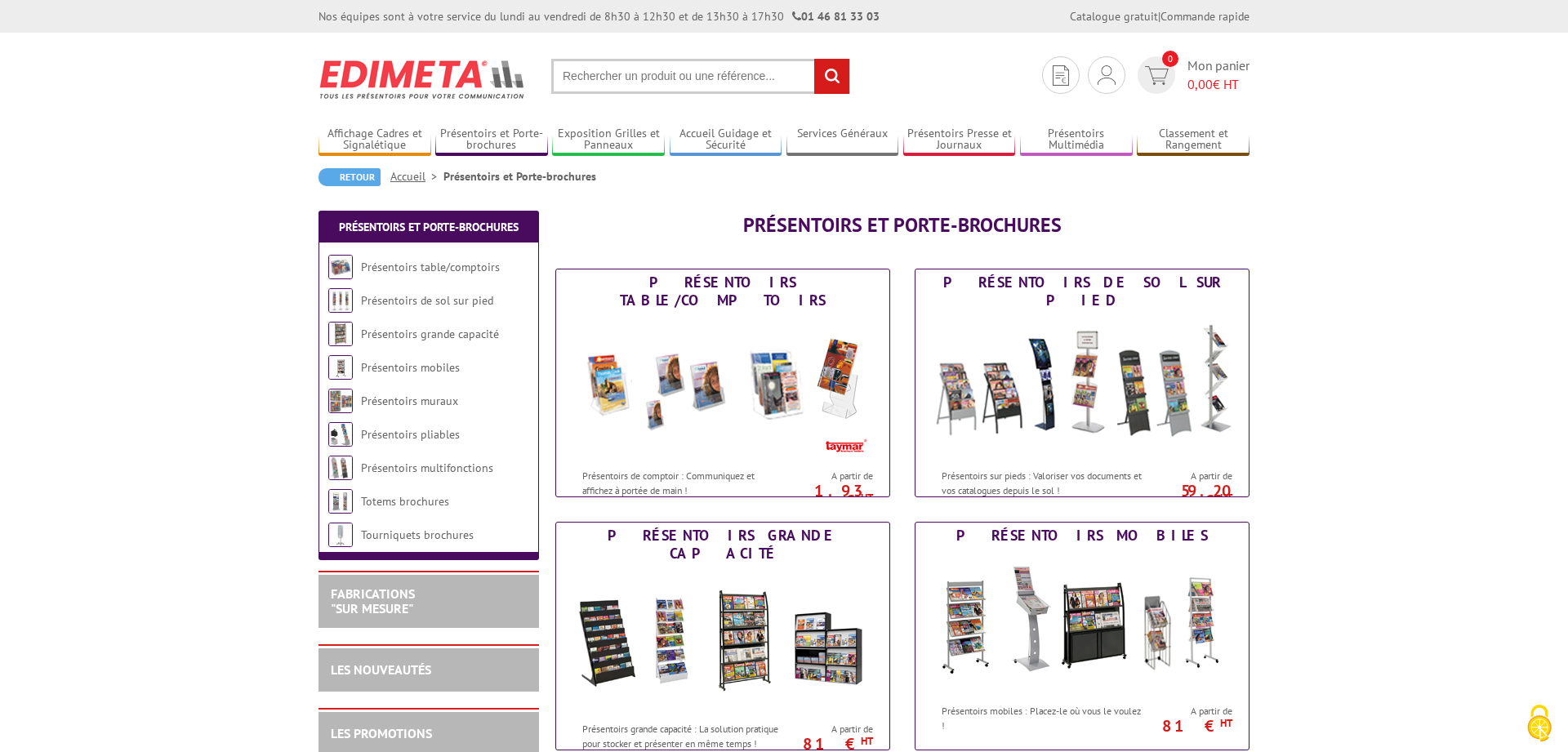
scroll to position [167, 0]
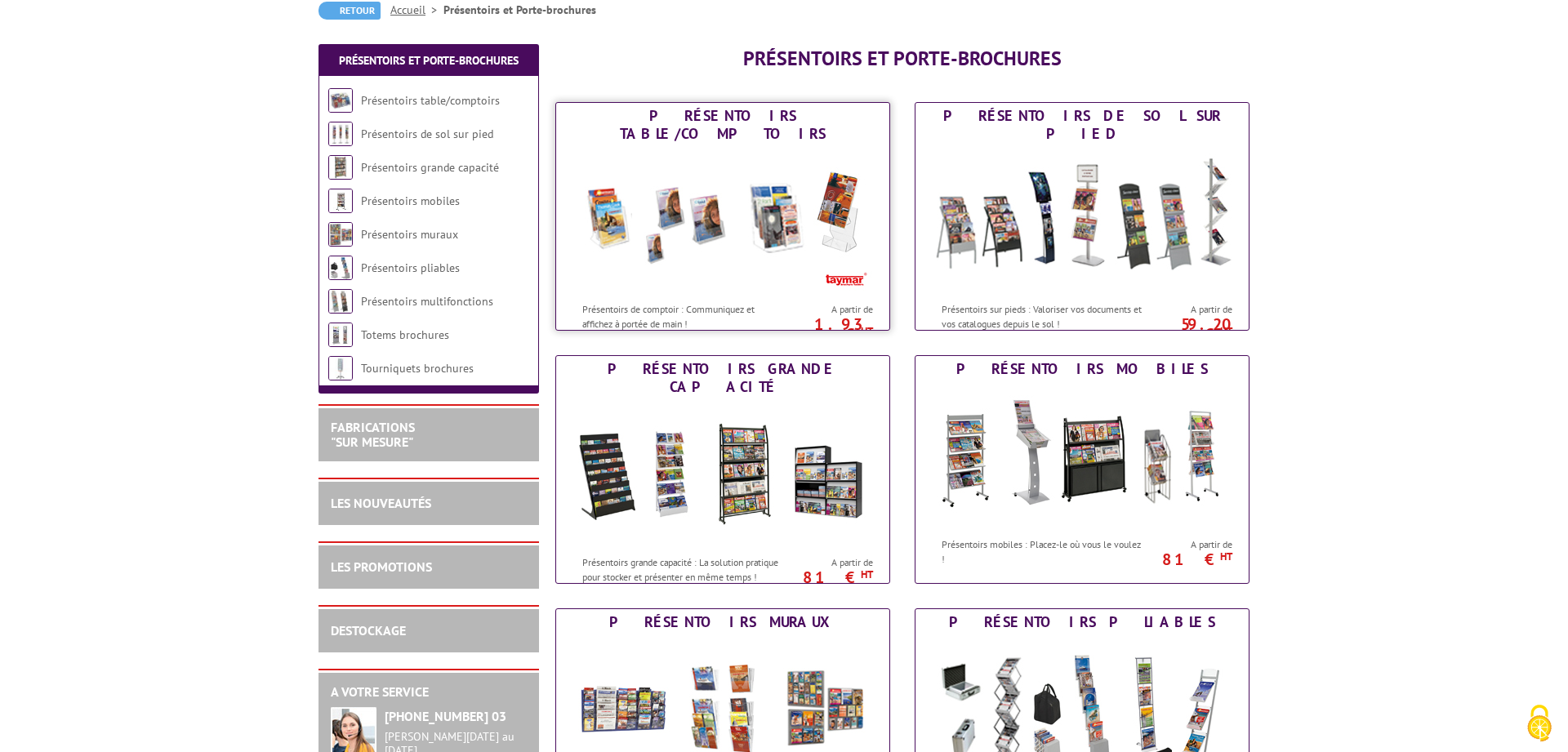
click at [696, 210] on img at bounding box center [722, 221] width 302 height 147
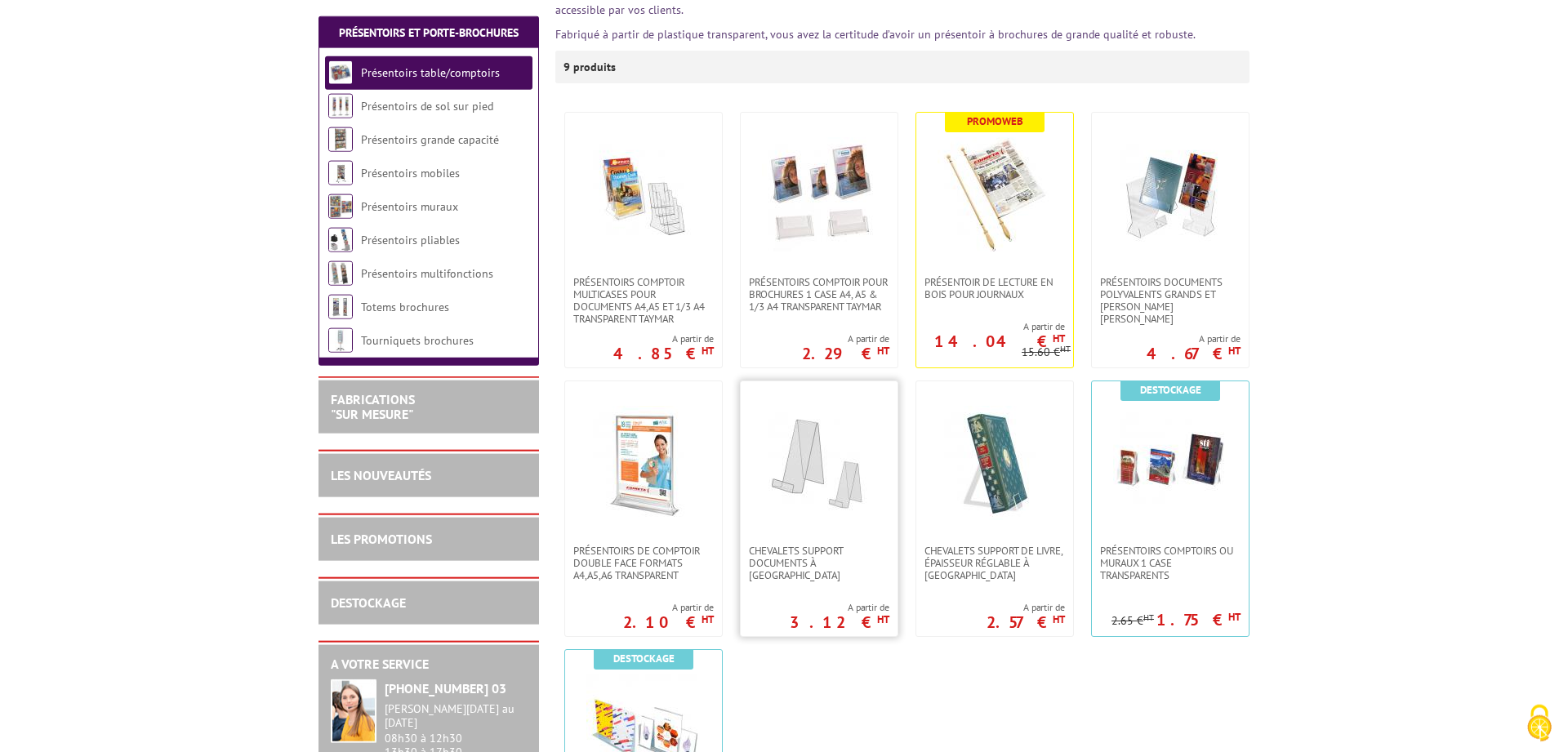
scroll to position [333, 0]
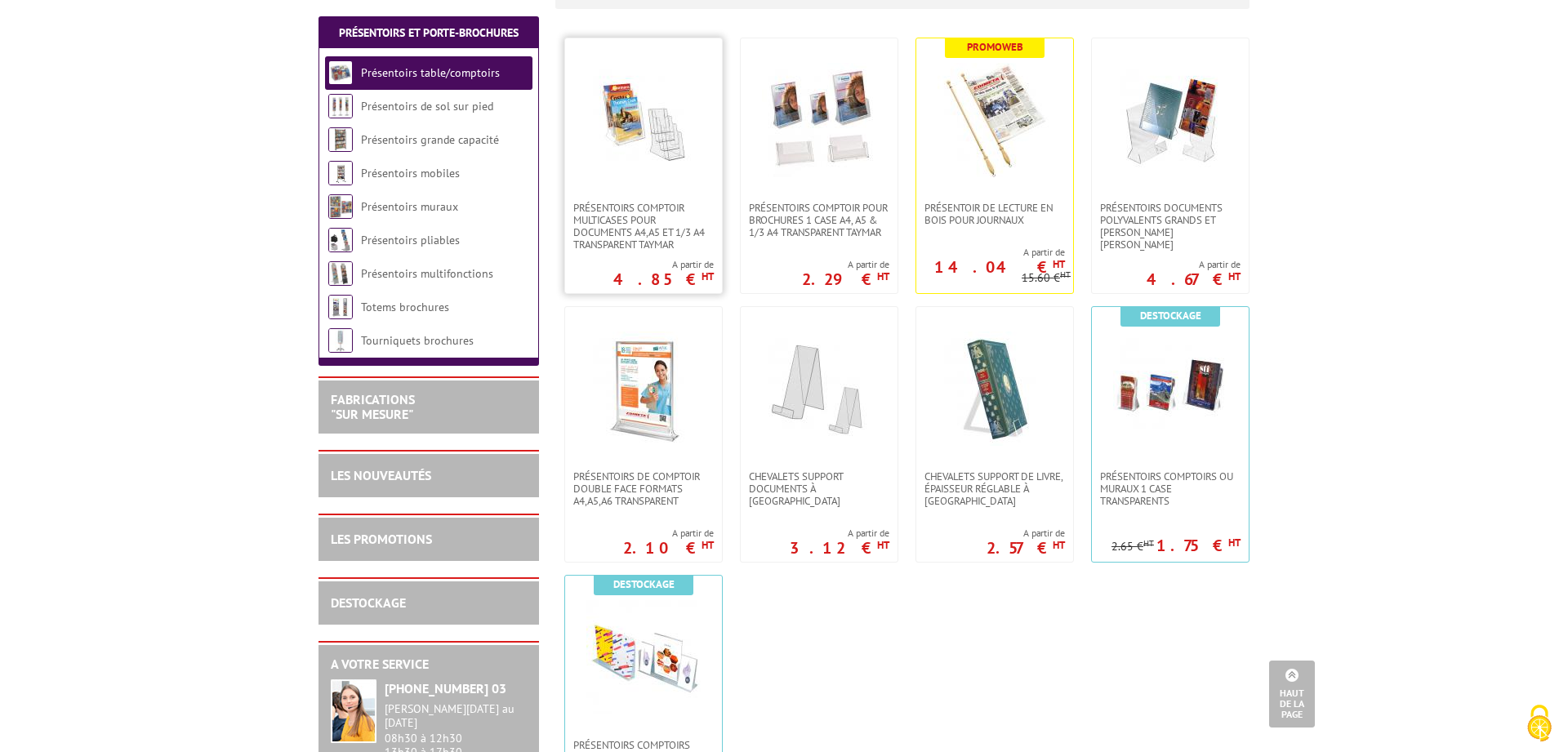
click at [630, 187] on link at bounding box center [643, 120] width 157 height 164
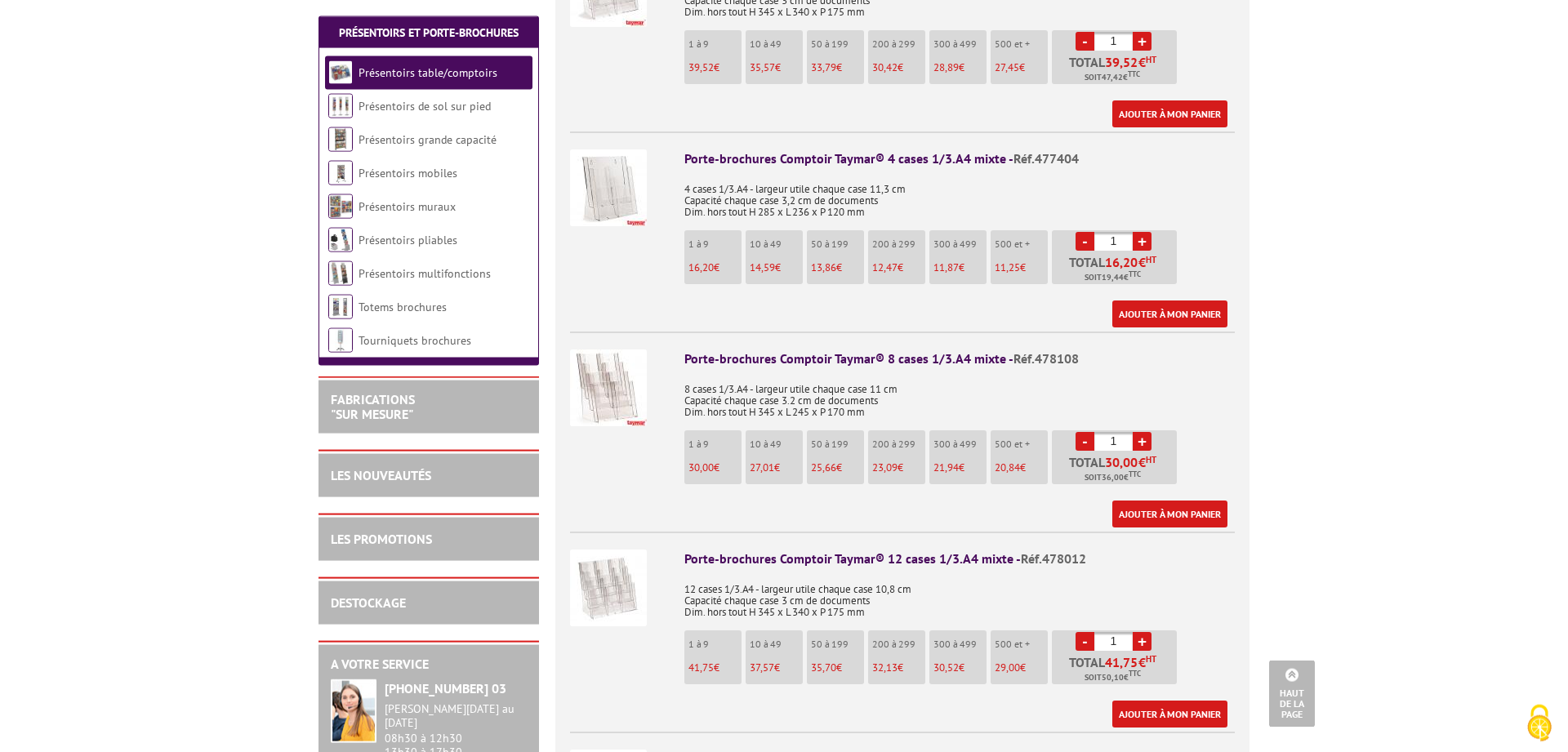
scroll to position [2998, 0]
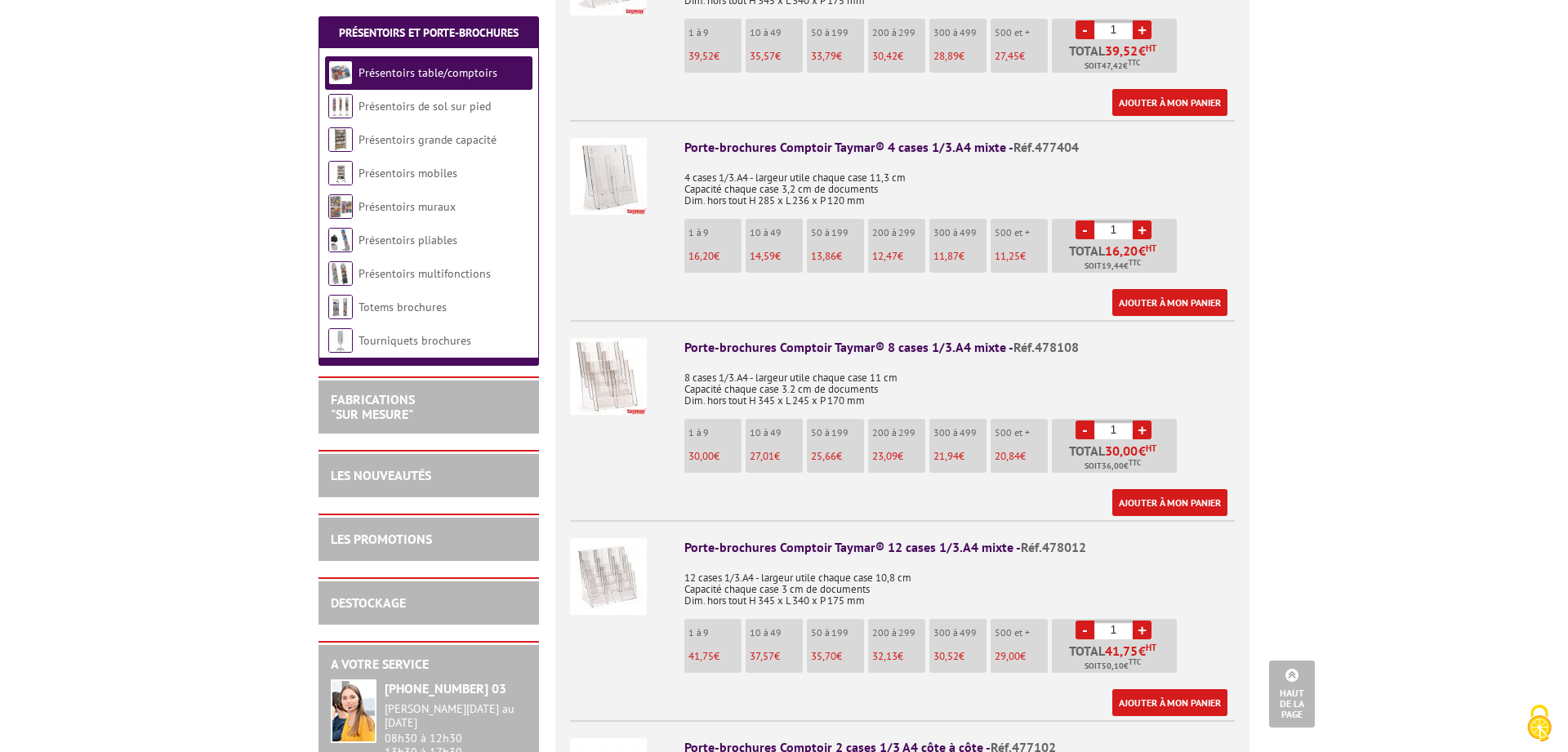
click at [623, 558] on img at bounding box center [608, 577] width 77 height 77
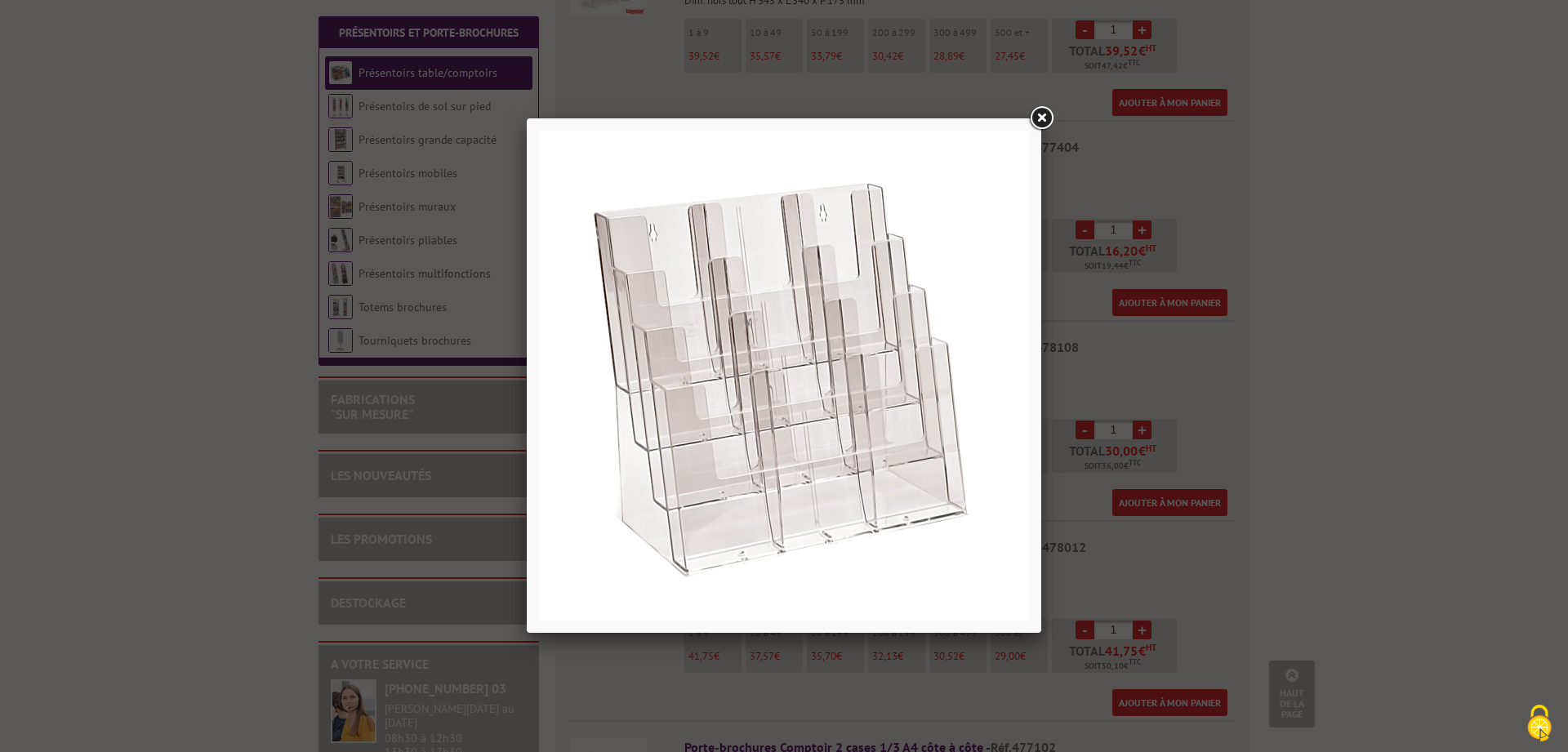
click at [1036, 114] on link at bounding box center [1041, 118] width 30 height 30
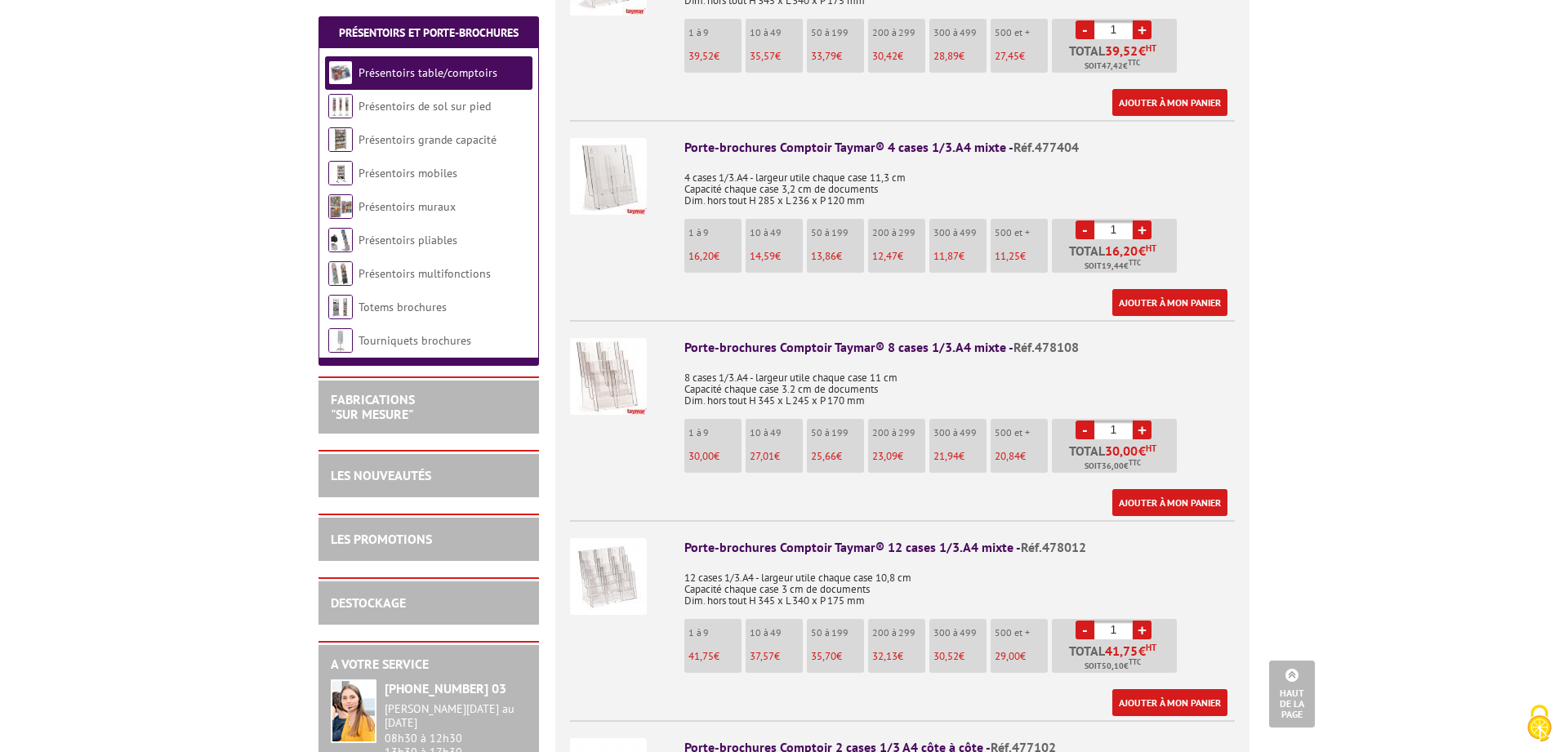
click at [606, 342] on img at bounding box center [608, 376] width 77 height 77
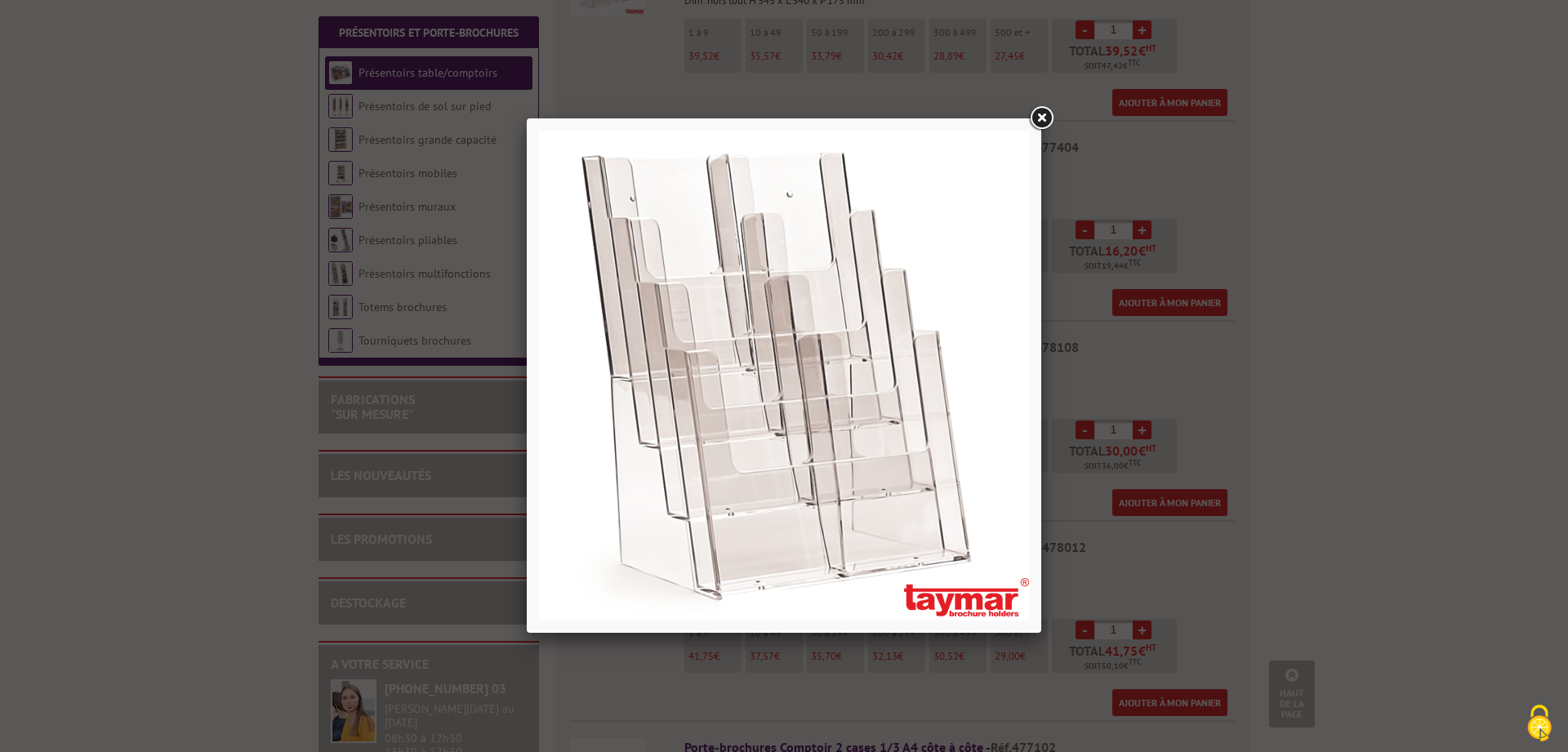
click at [1038, 115] on link at bounding box center [1041, 118] width 30 height 30
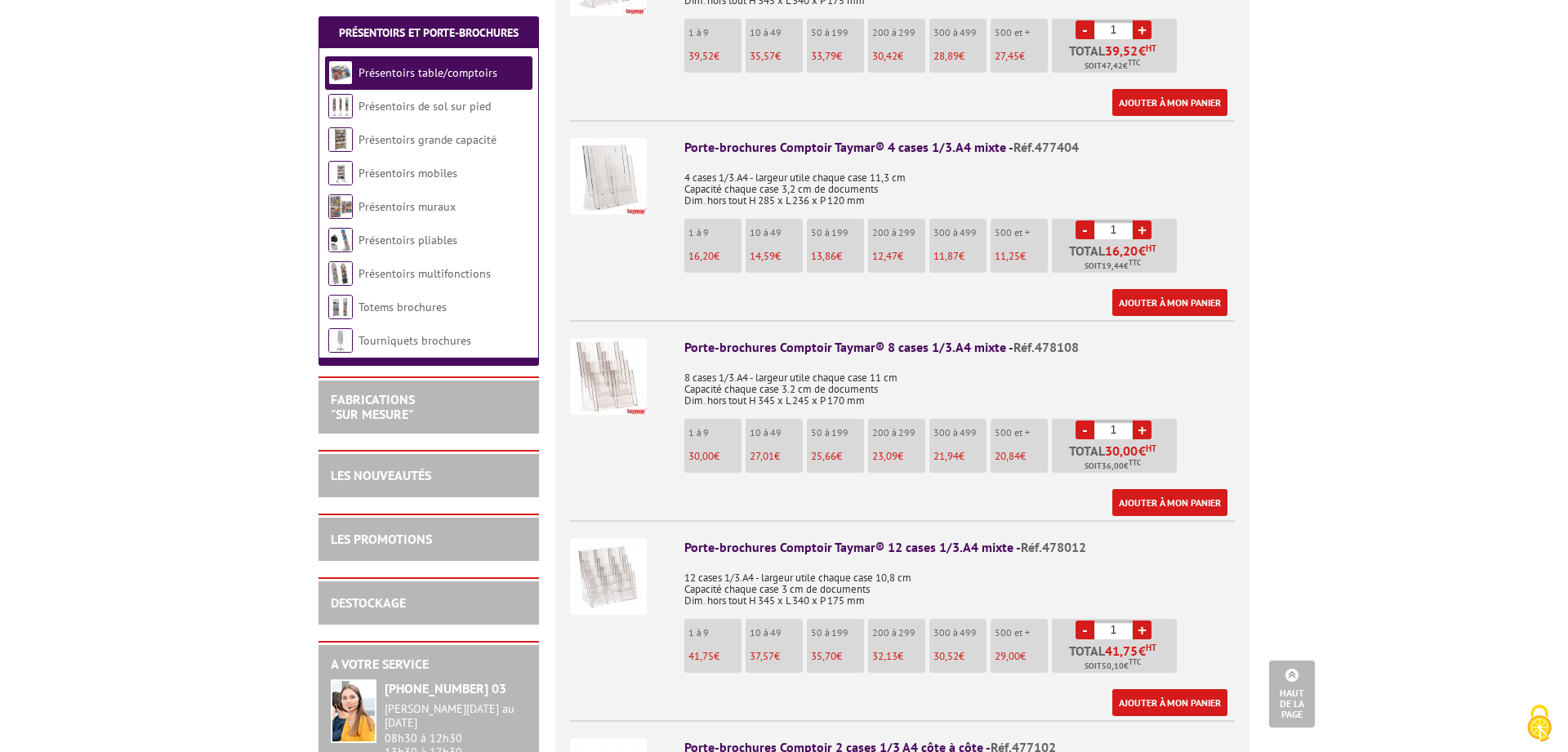
click at [617, 560] on img at bounding box center [608, 577] width 77 height 77
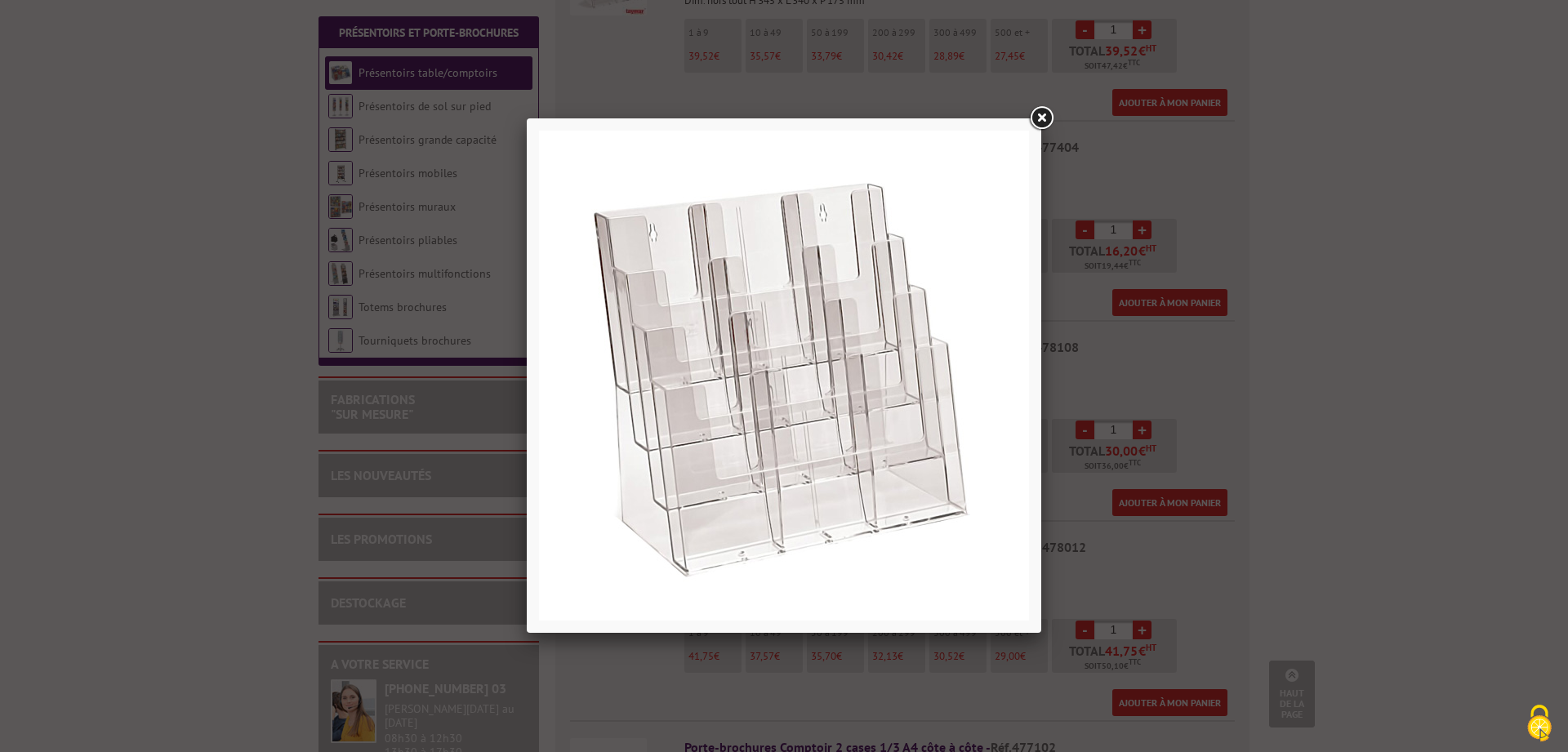
click at [1048, 115] on link at bounding box center [1041, 118] width 30 height 30
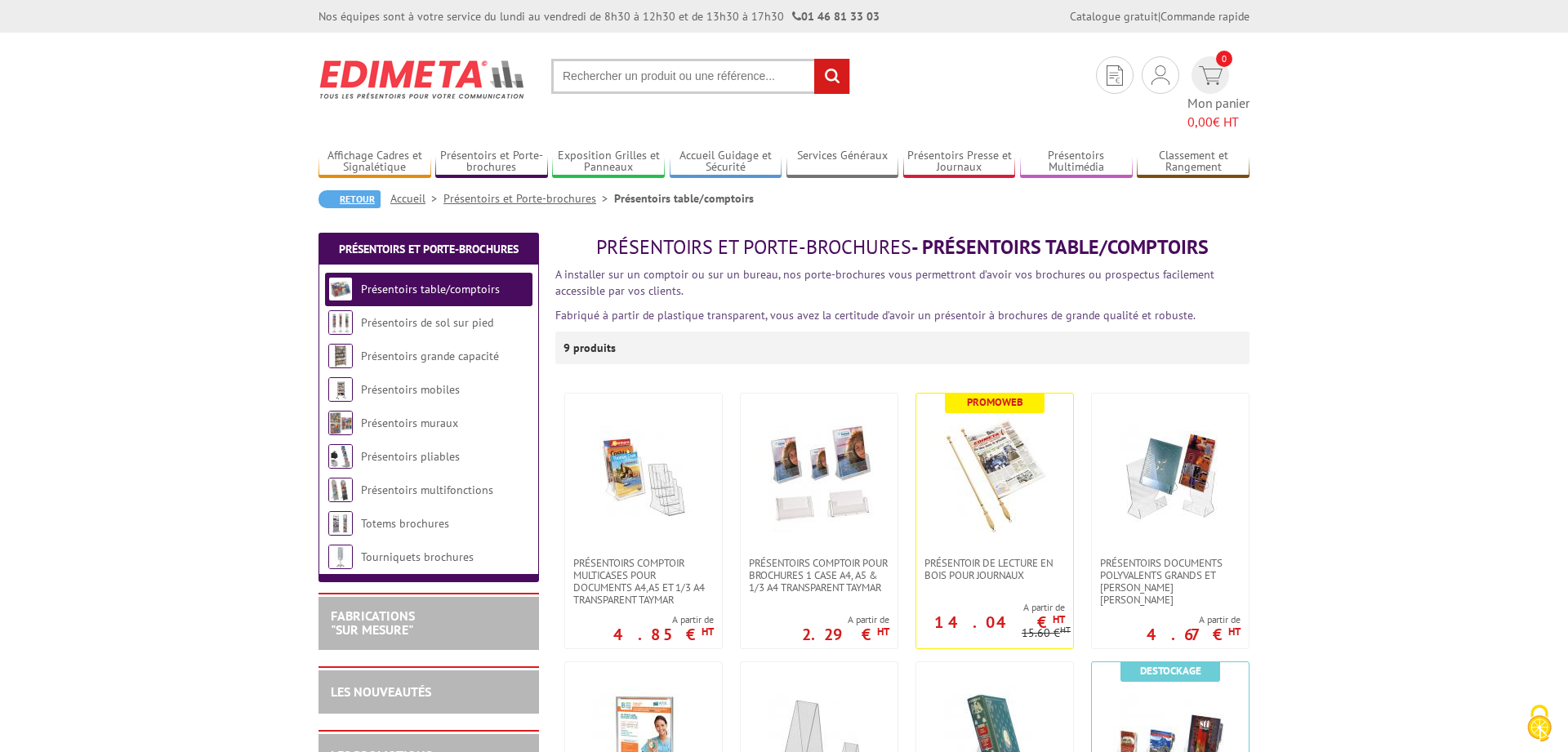
click at [354, 190] on link "Retour" at bounding box center [349, 198] width 62 height 18
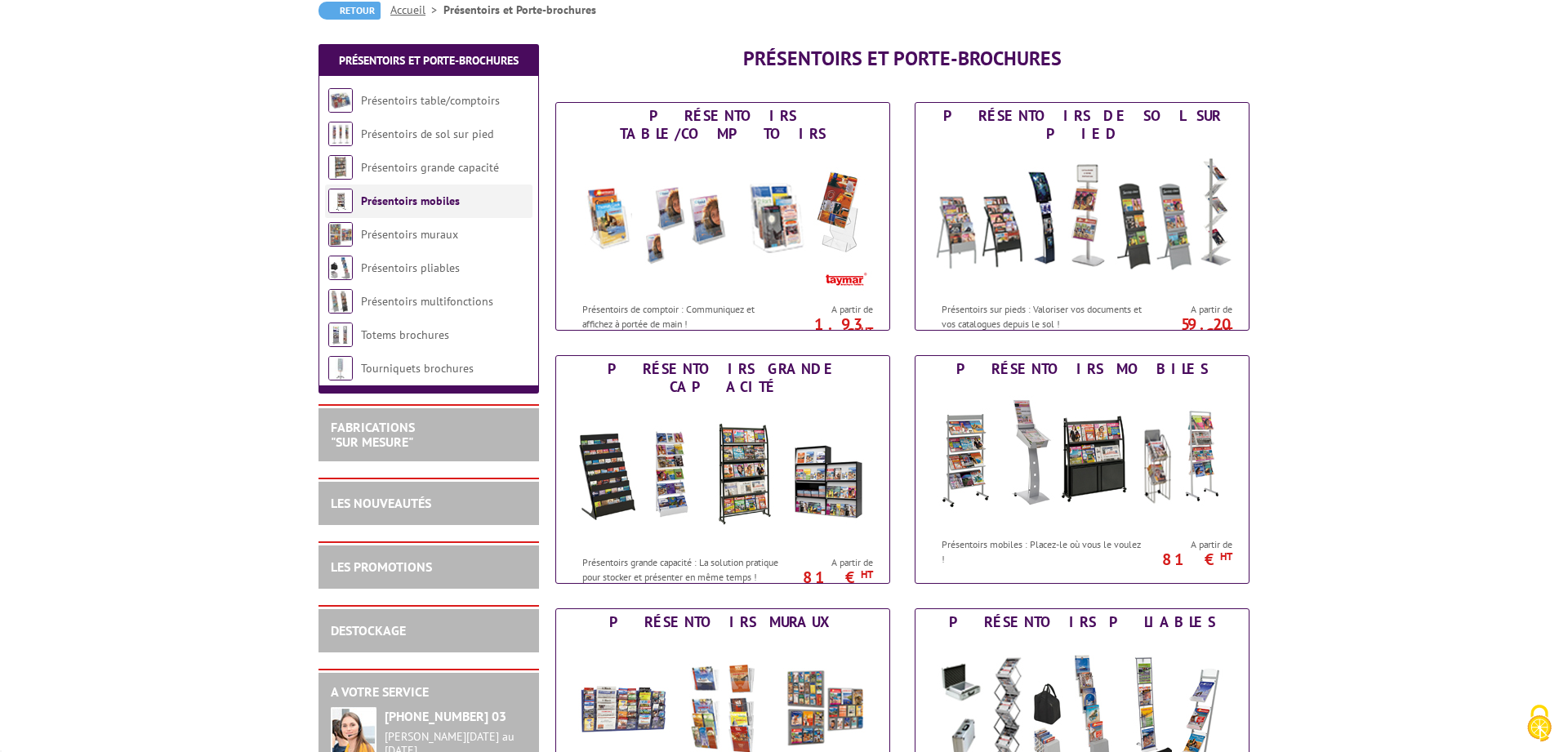
scroll to position [167, 0]
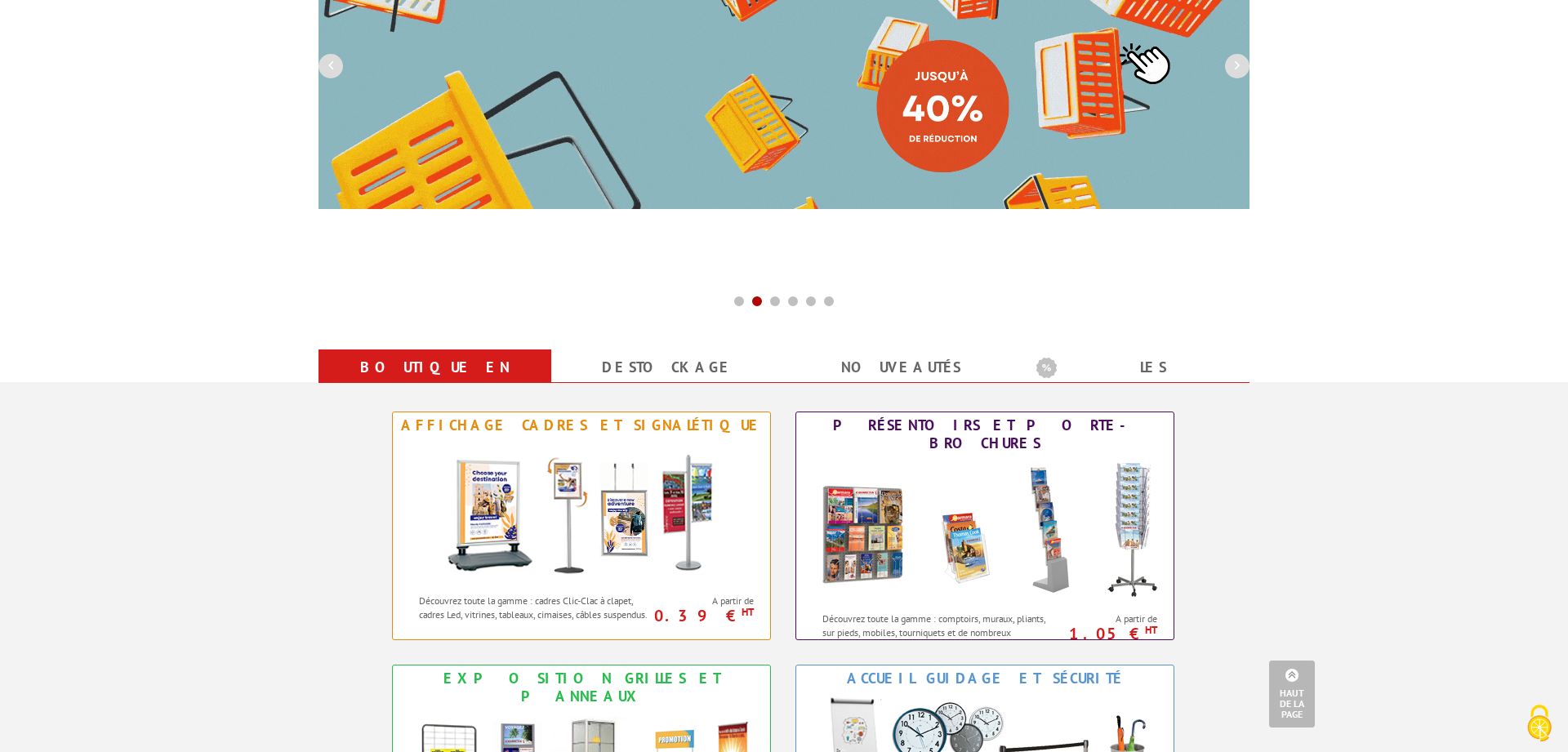
scroll to position [416, 0]
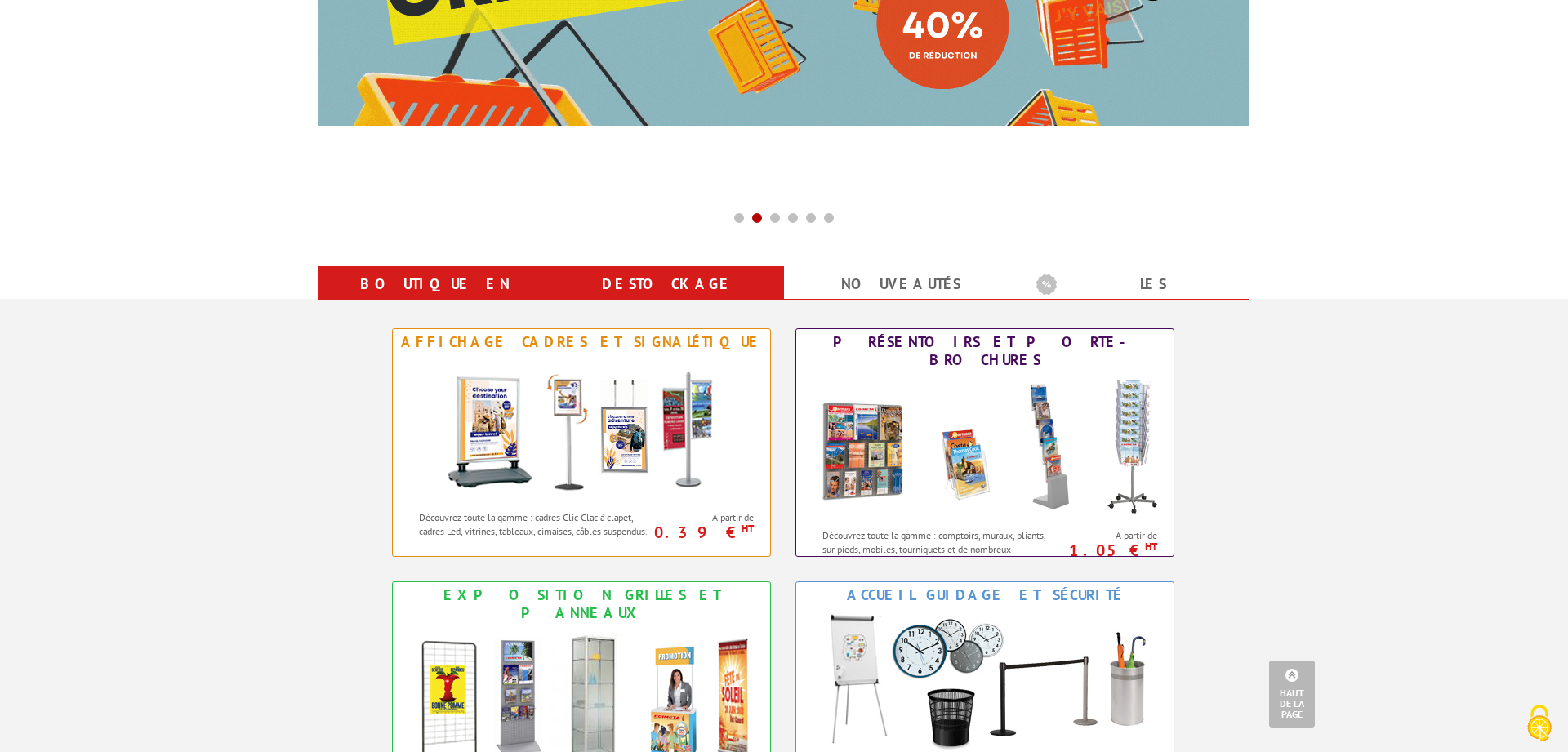
click at [671, 278] on link "Destockage" at bounding box center [667, 284] width 193 height 30
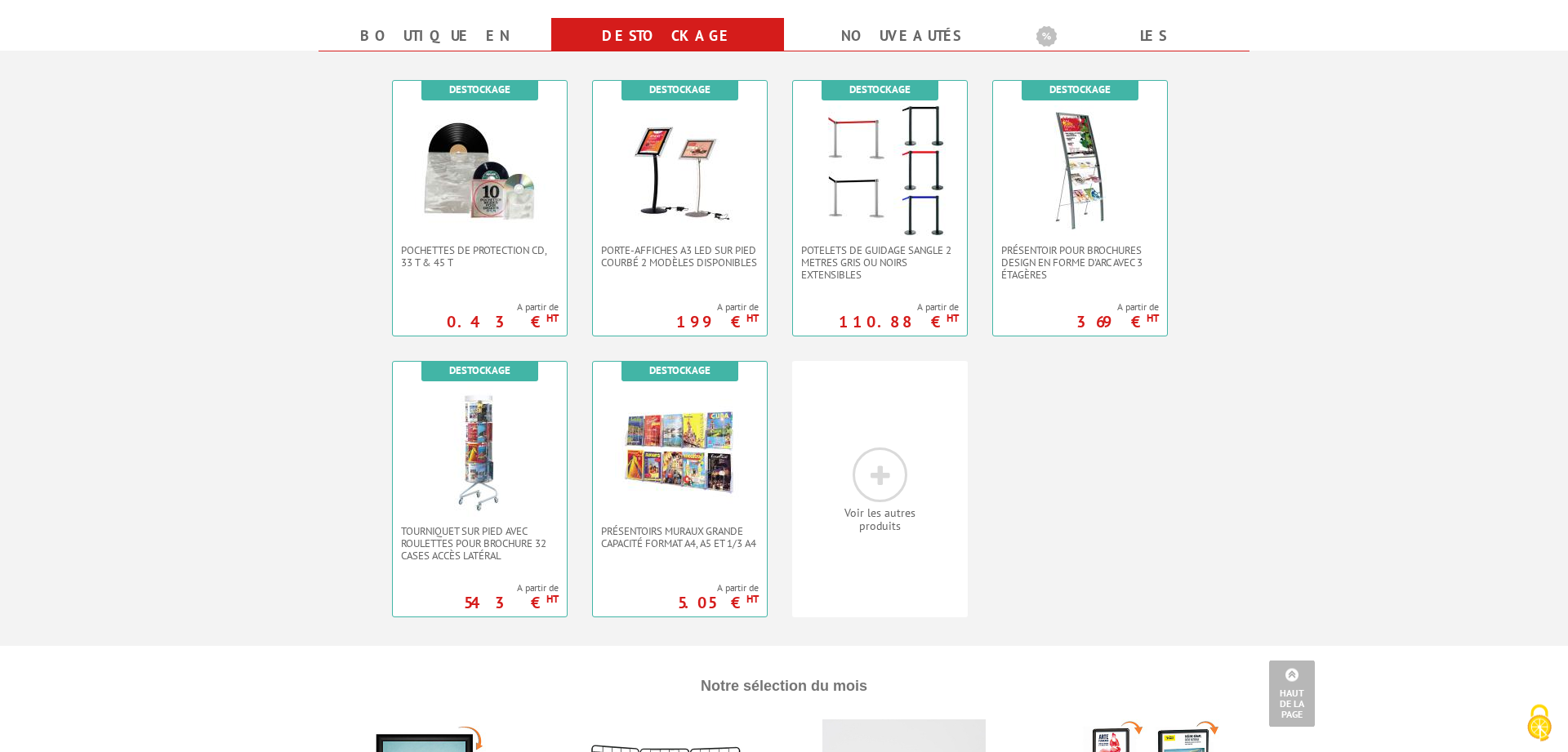
scroll to position [666, 0]
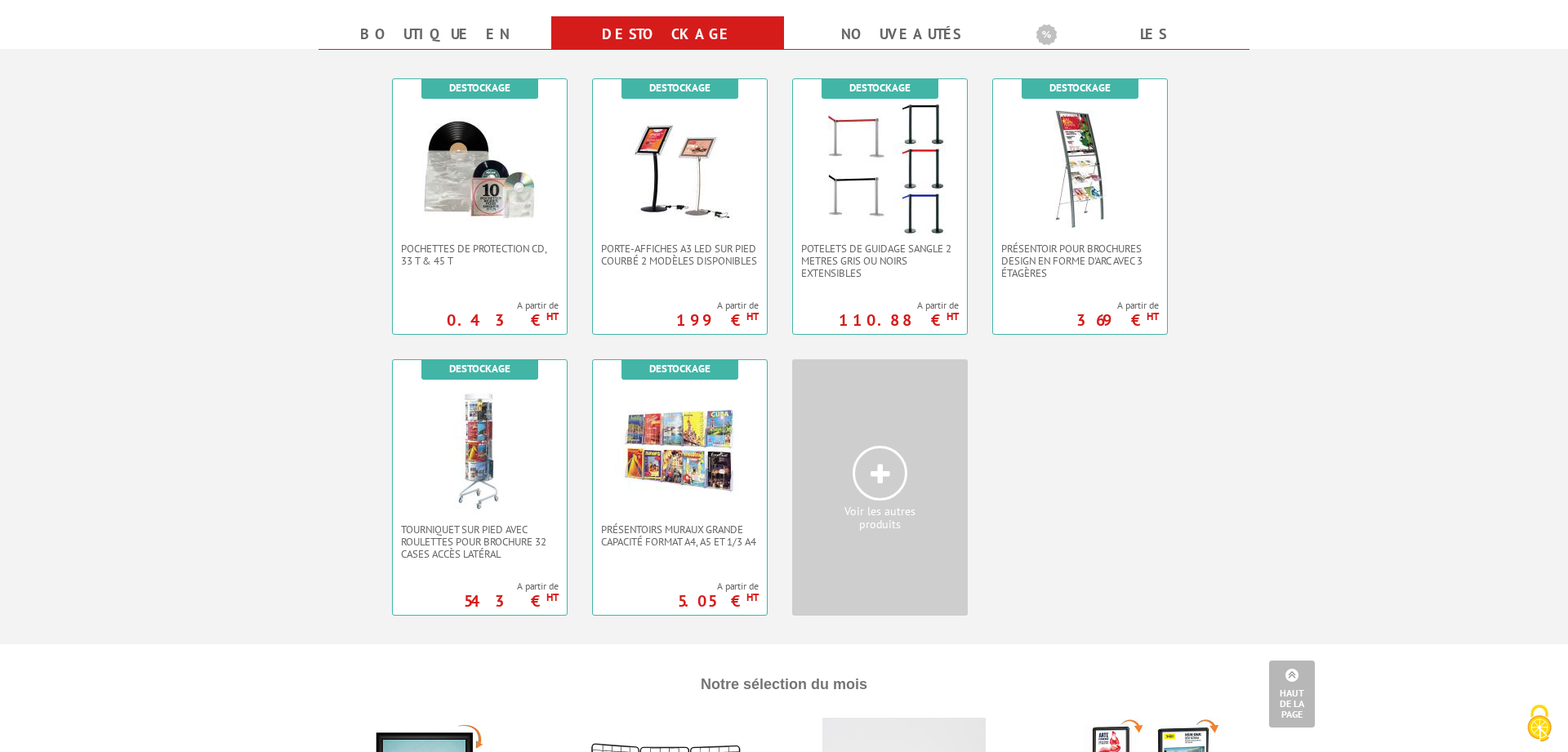
click at [884, 462] on icon at bounding box center [880, 474] width 20 height 25
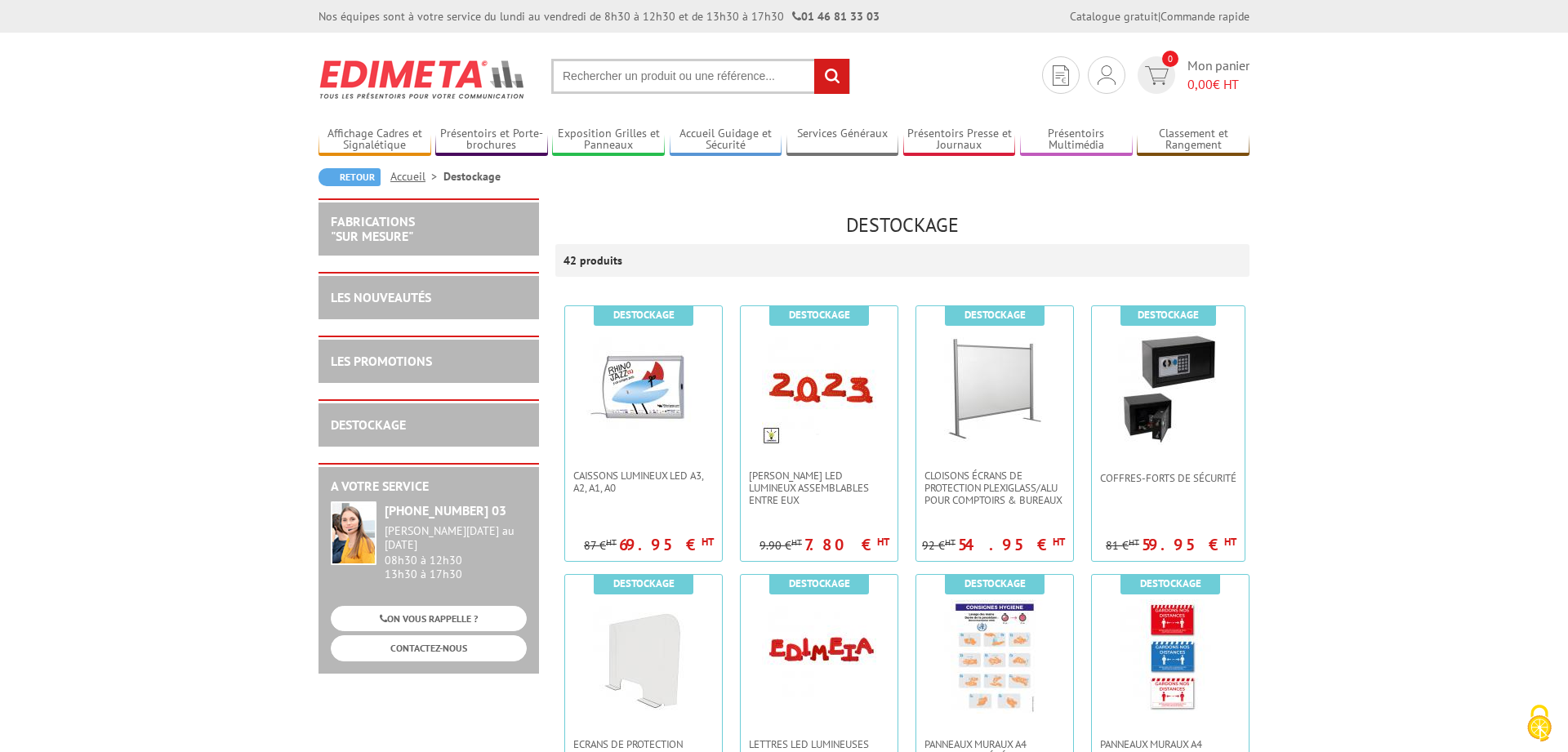
click at [406, 175] on link "Accueil" at bounding box center [416, 175] width 53 height 14
